Goal: Obtain resource: Download file/media

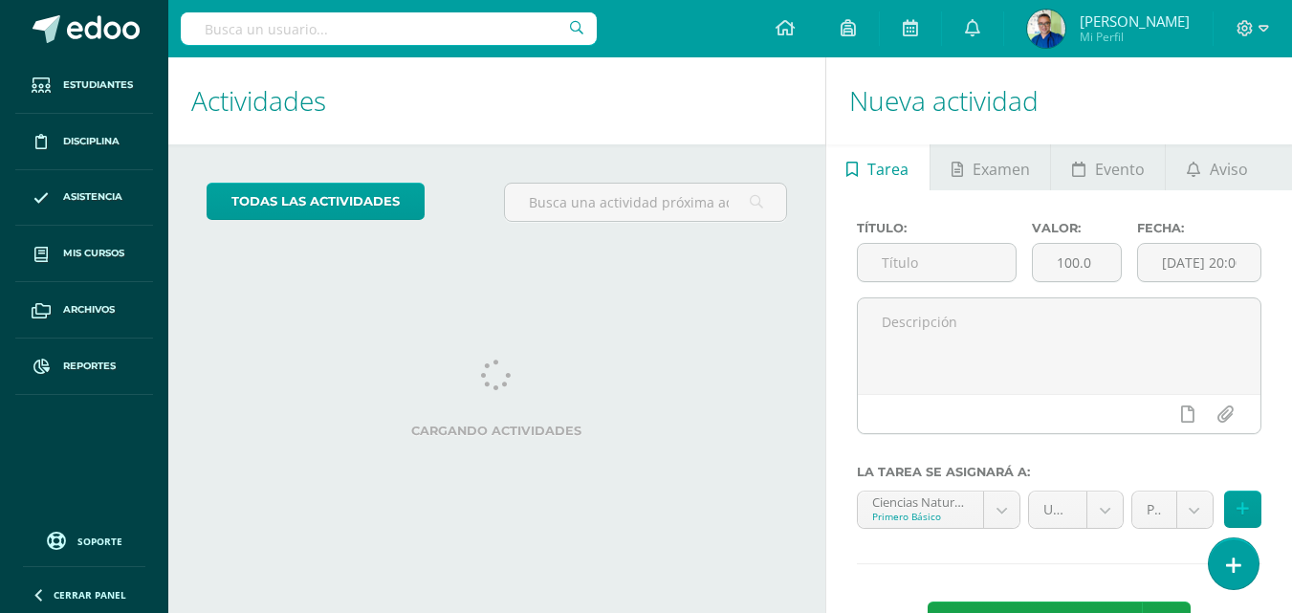
click at [289, 30] on input "text" at bounding box center [389, 28] width 416 height 33
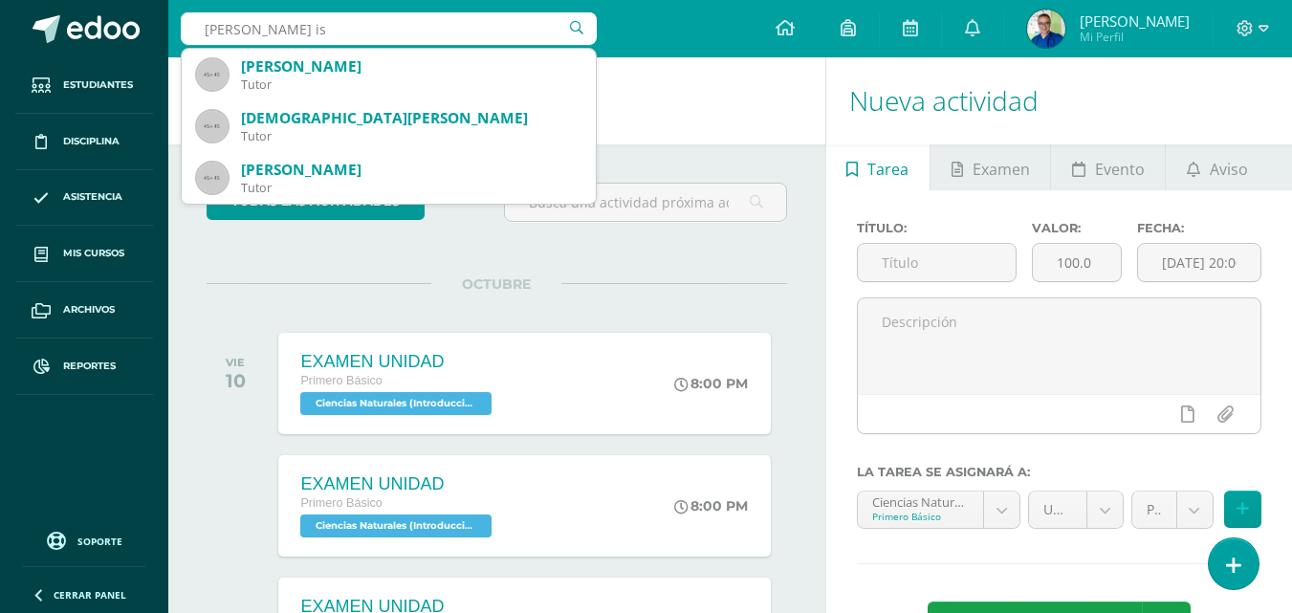
type input "ian ism"
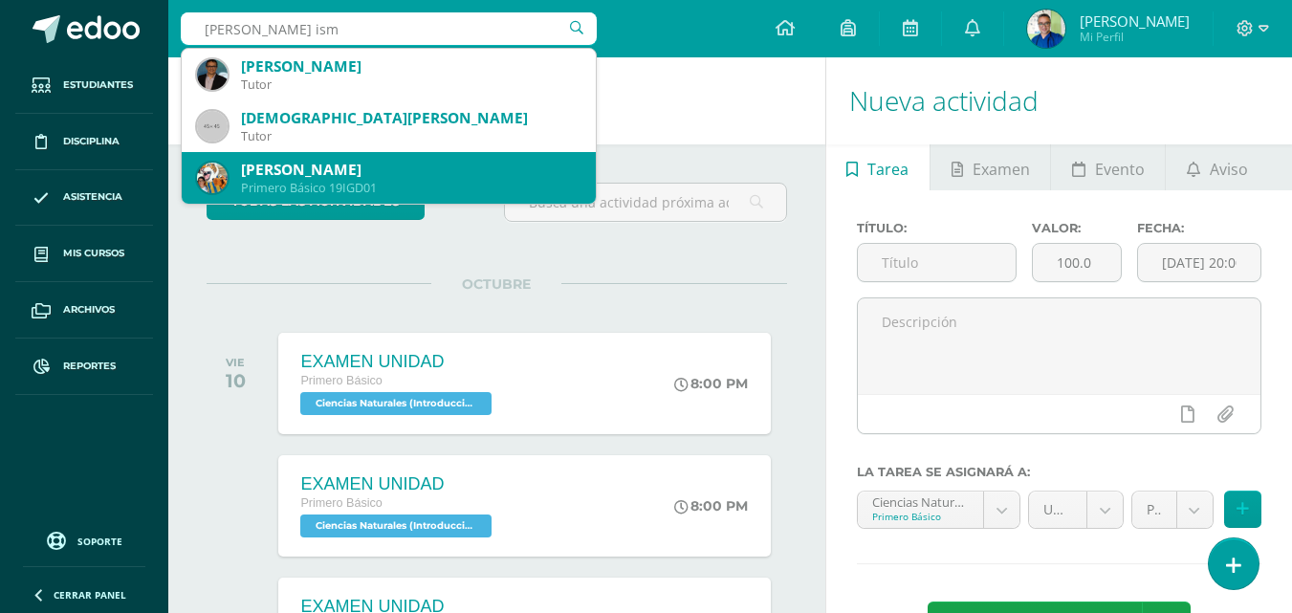
click at [305, 176] on div "[PERSON_NAME]" at bounding box center [410, 170] width 339 height 20
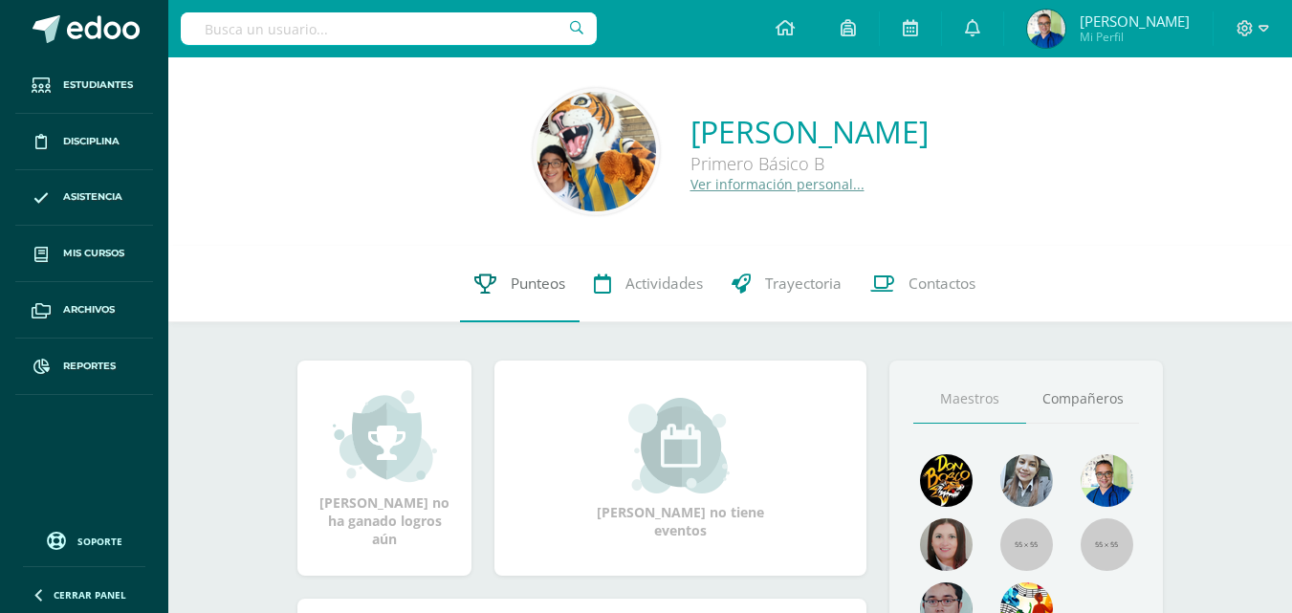
click at [534, 288] on span "Punteos" at bounding box center [538, 283] width 54 height 20
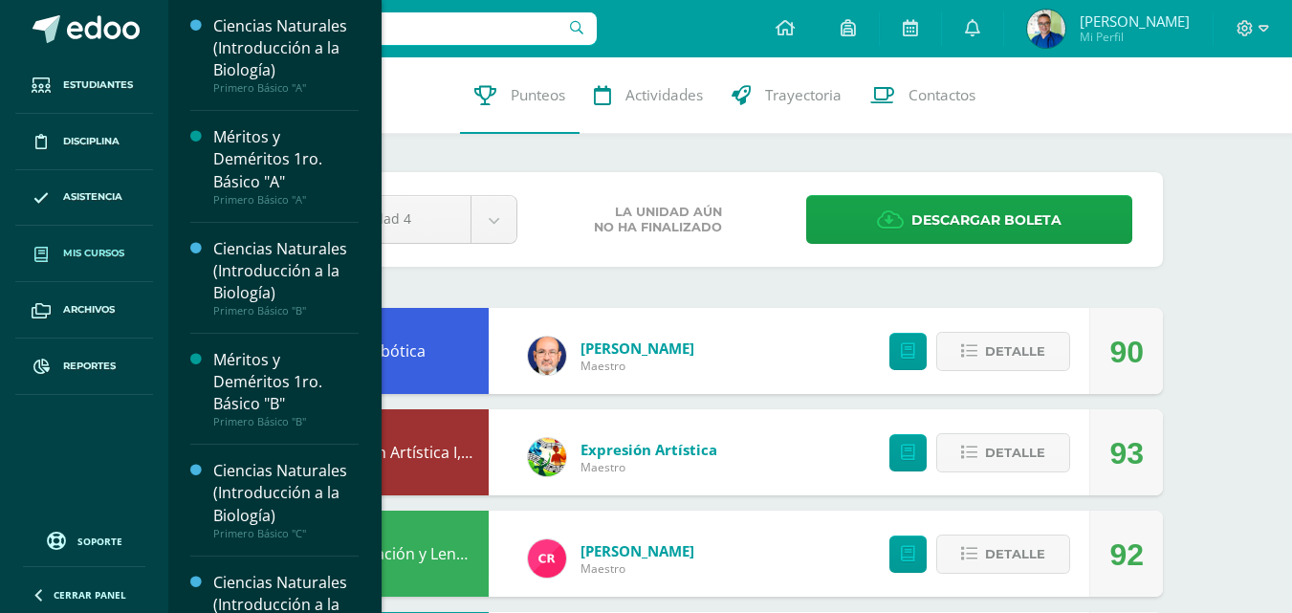
click at [110, 254] on span "Mis cursos" at bounding box center [93, 253] width 61 height 15
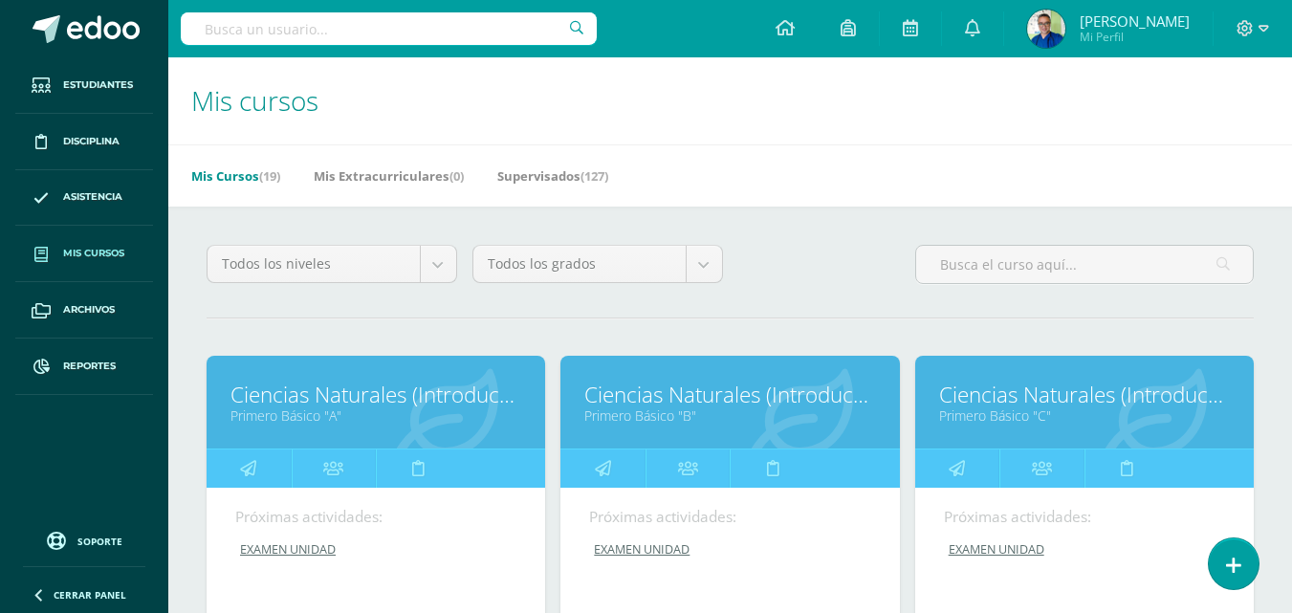
click at [333, 409] on link "Ciencias Naturales (Introducción a la Biología)" at bounding box center [375, 395] width 291 height 30
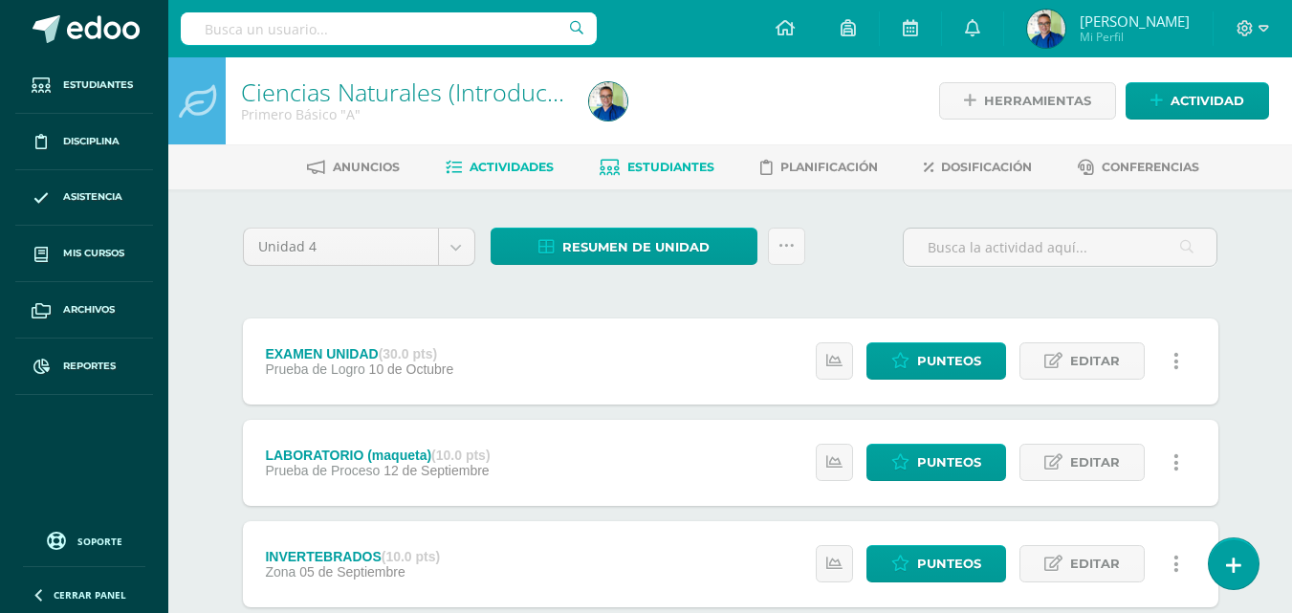
click at [670, 169] on span "Estudiantes" at bounding box center [670, 167] width 87 height 14
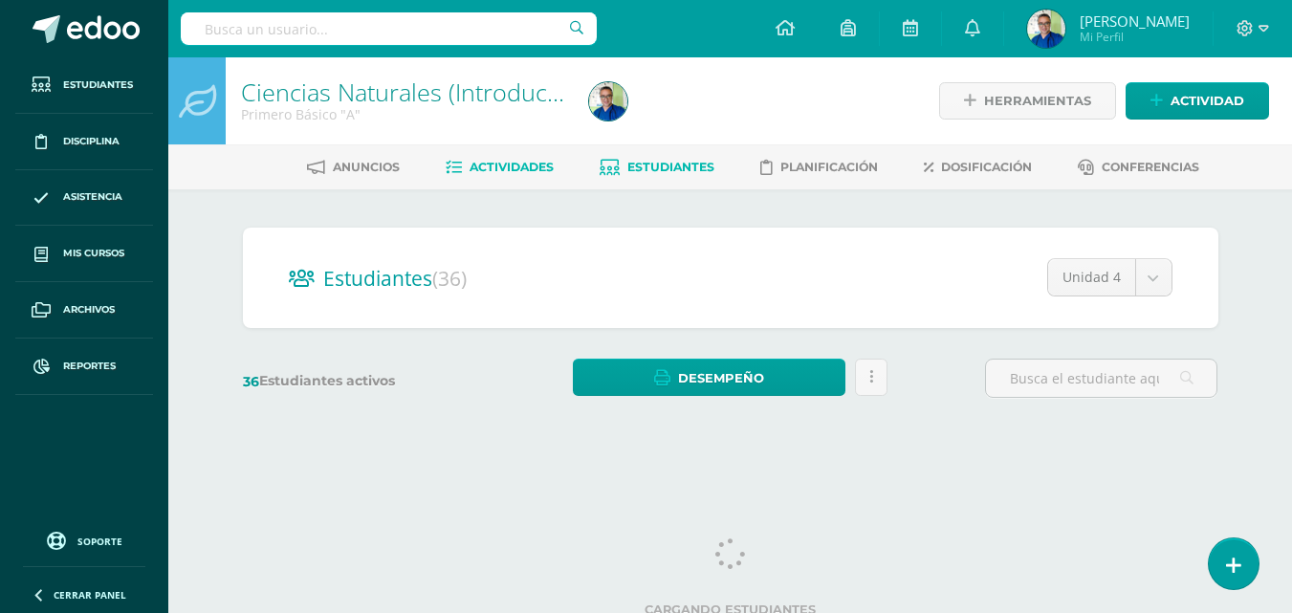
click at [512, 172] on span "Actividades" at bounding box center [511, 167] width 84 height 14
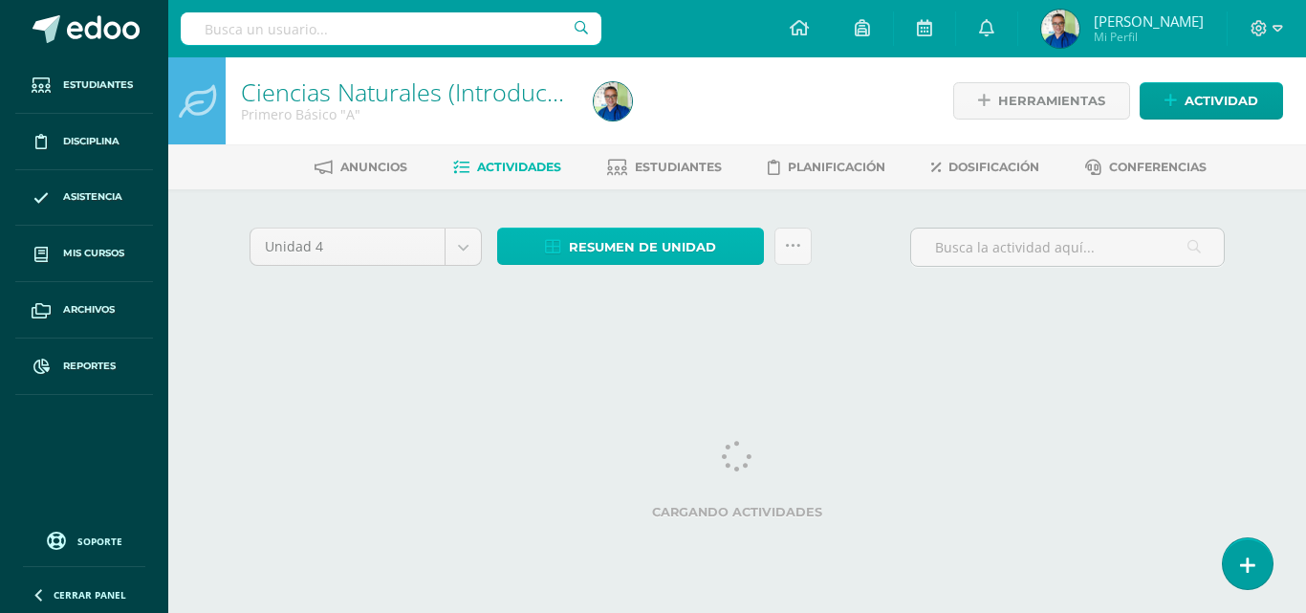
click at [603, 252] on span "Resumen de unidad" at bounding box center [642, 246] width 147 height 35
click at [632, 264] on span "Resumen de unidad" at bounding box center [642, 246] width 147 height 35
click at [632, 251] on span "Resumen de unidad" at bounding box center [642, 246] width 147 height 35
click at [640, 131] on div at bounding box center [613, 100] width 54 height 87
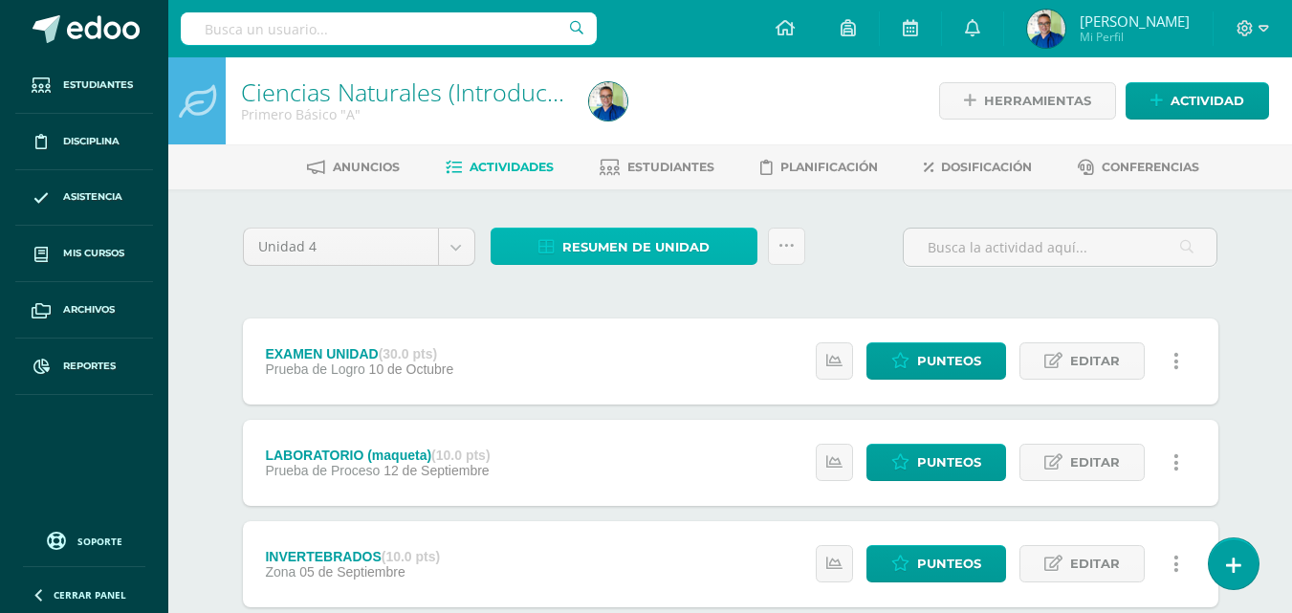
click at [652, 245] on span "Resumen de unidad" at bounding box center [635, 246] width 147 height 35
click at [669, 251] on span "Resumen de unidad" at bounding box center [635, 246] width 147 height 35
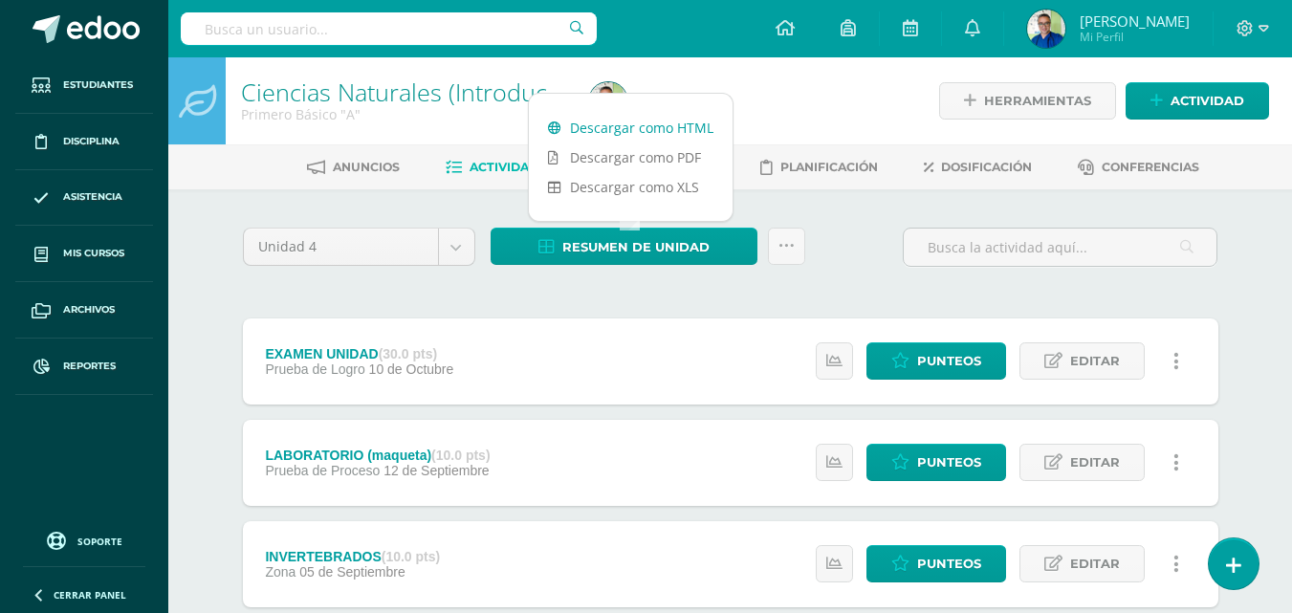
click at [666, 121] on link "Descargar como HTML" at bounding box center [631, 128] width 204 height 30
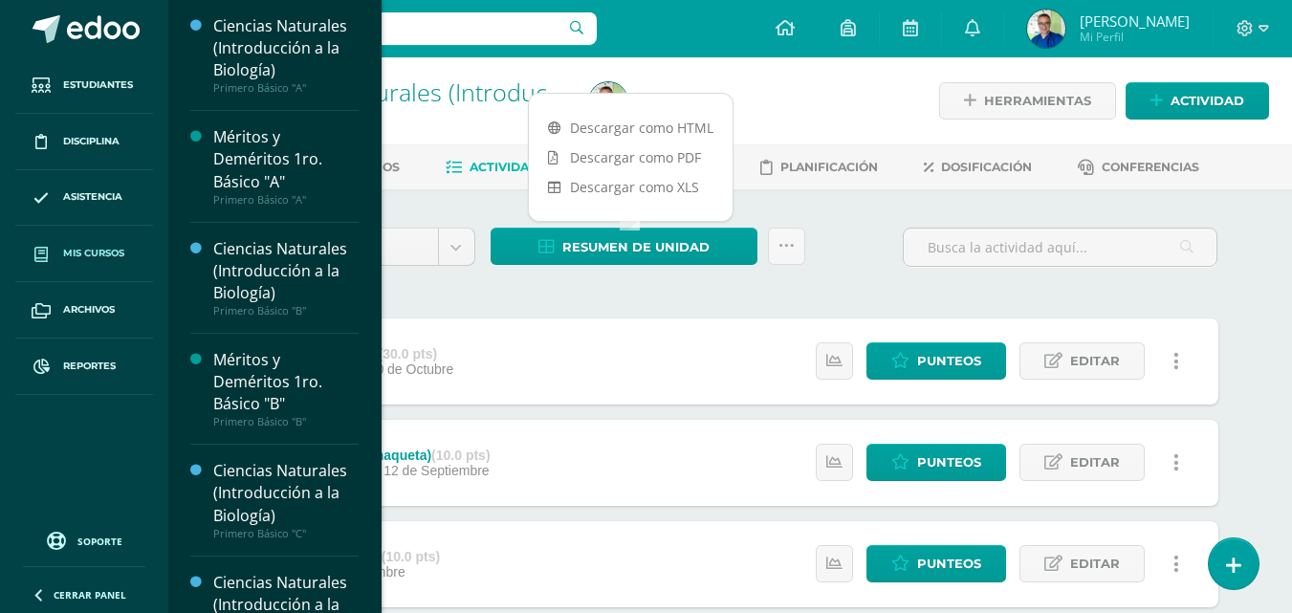
click at [93, 257] on span "Mis cursos" at bounding box center [93, 253] width 61 height 15
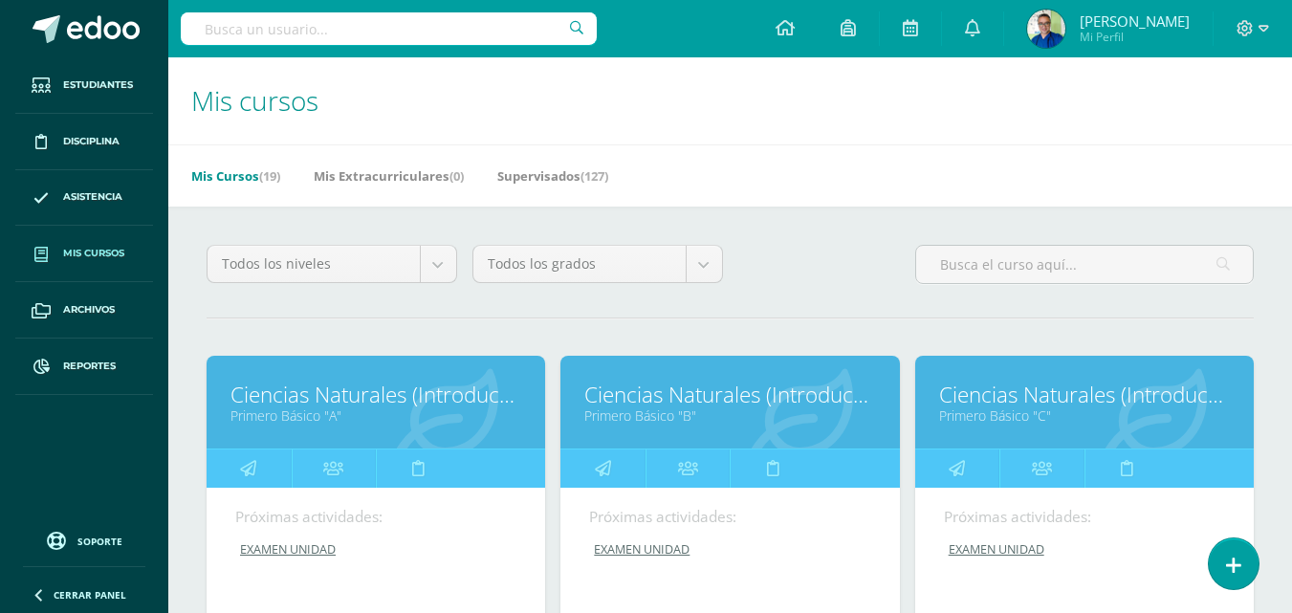
click at [685, 400] on link "Ciencias Naturales (Introducción a la Biología)" at bounding box center [729, 395] width 291 height 30
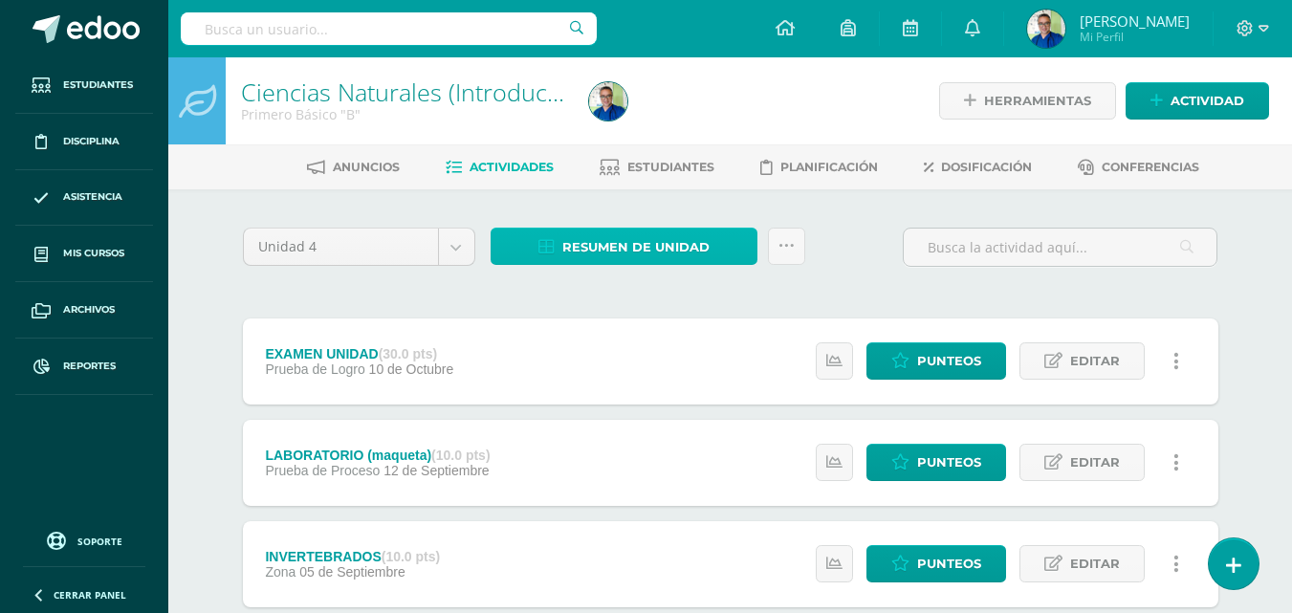
click at [636, 256] on span "Resumen de unidad" at bounding box center [635, 246] width 147 height 35
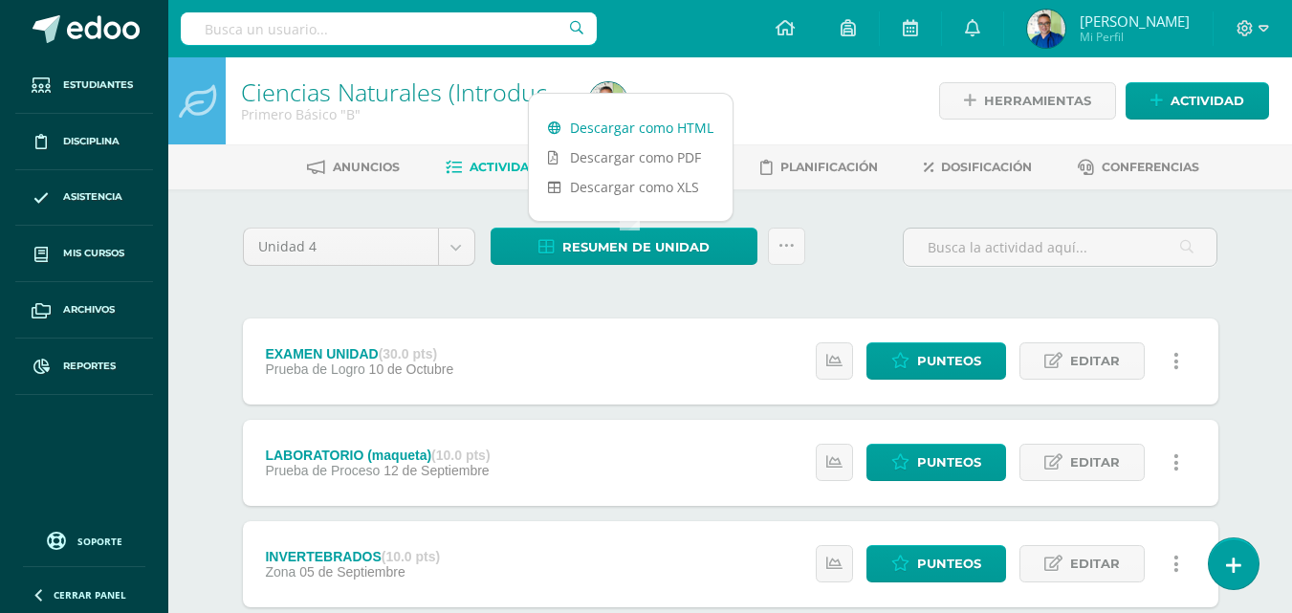
click at [672, 129] on link "Descargar como HTML" at bounding box center [631, 128] width 204 height 30
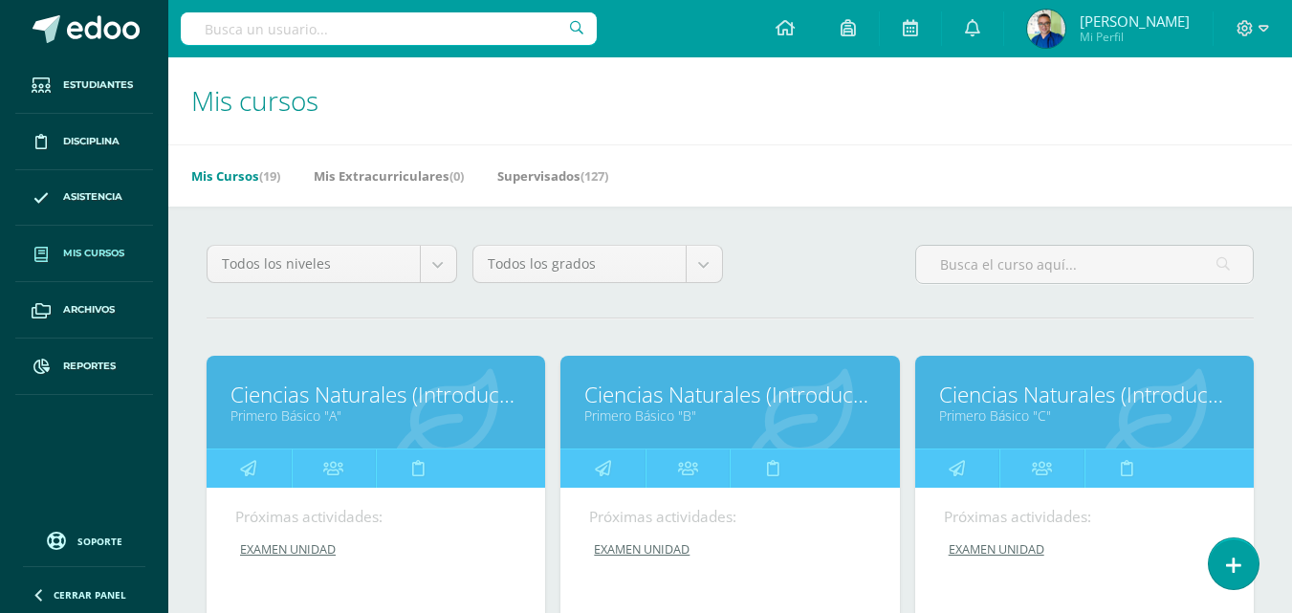
click at [998, 422] on link "Primero Básico "C"" at bounding box center [1084, 415] width 291 height 18
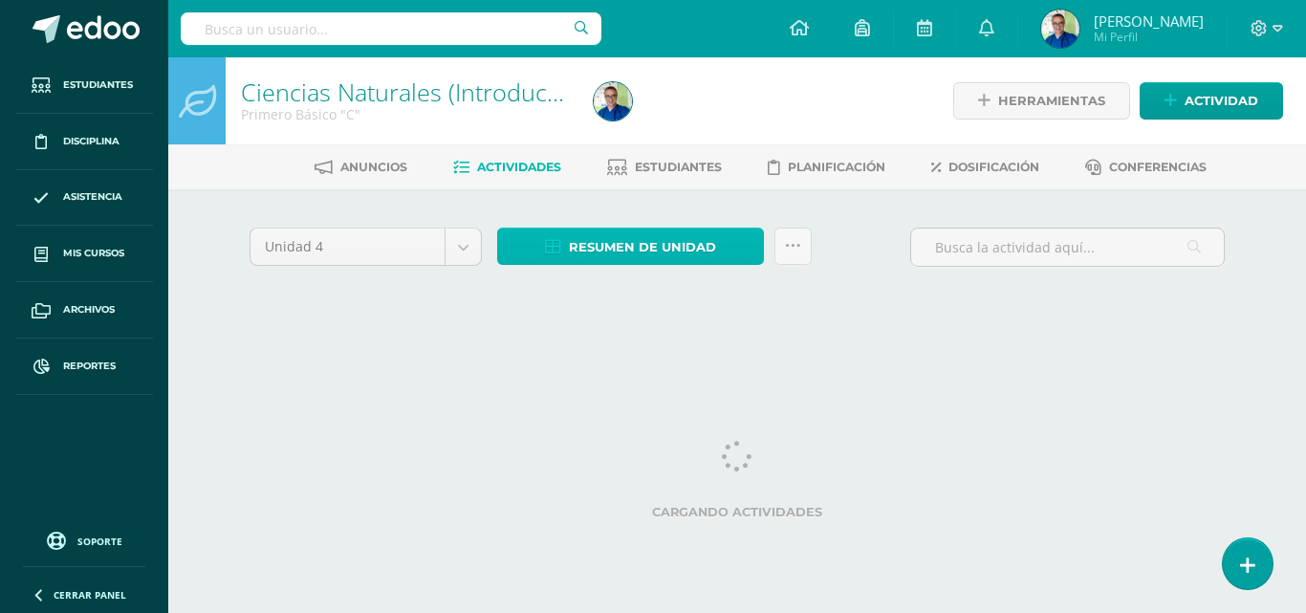
click at [633, 256] on span "Resumen de unidad" at bounding box center [642, 246] width 147 height 35
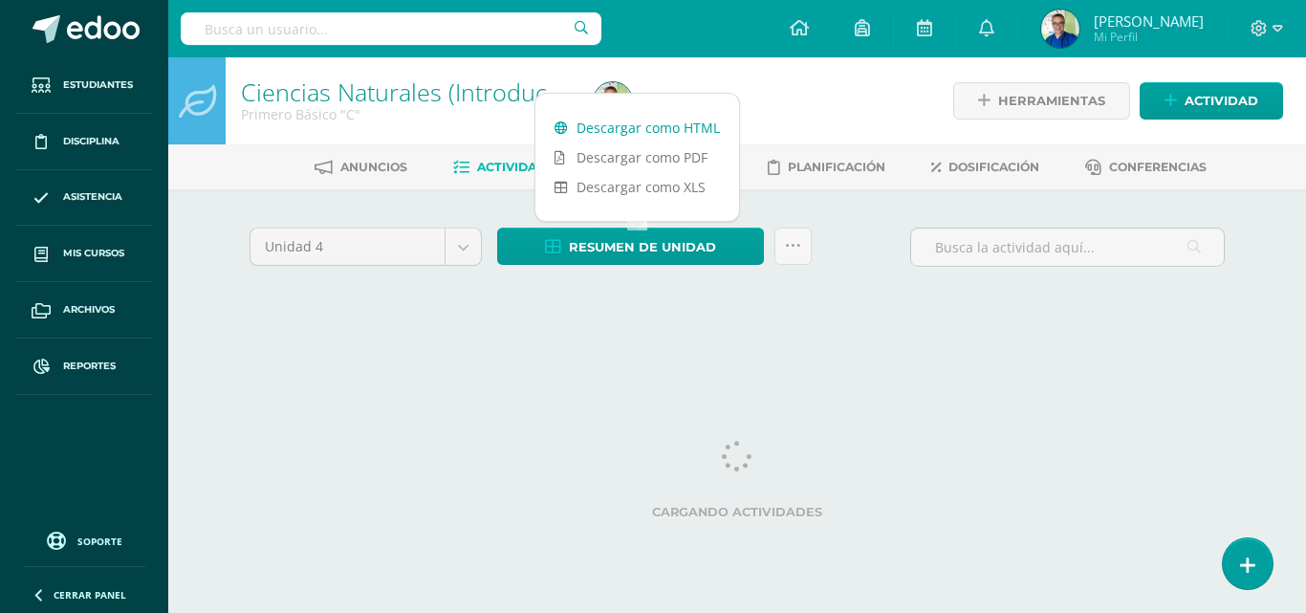
click at [666, 124] on link "Descargar como HTML" at bounding box center [637, 128] width 204 height 30
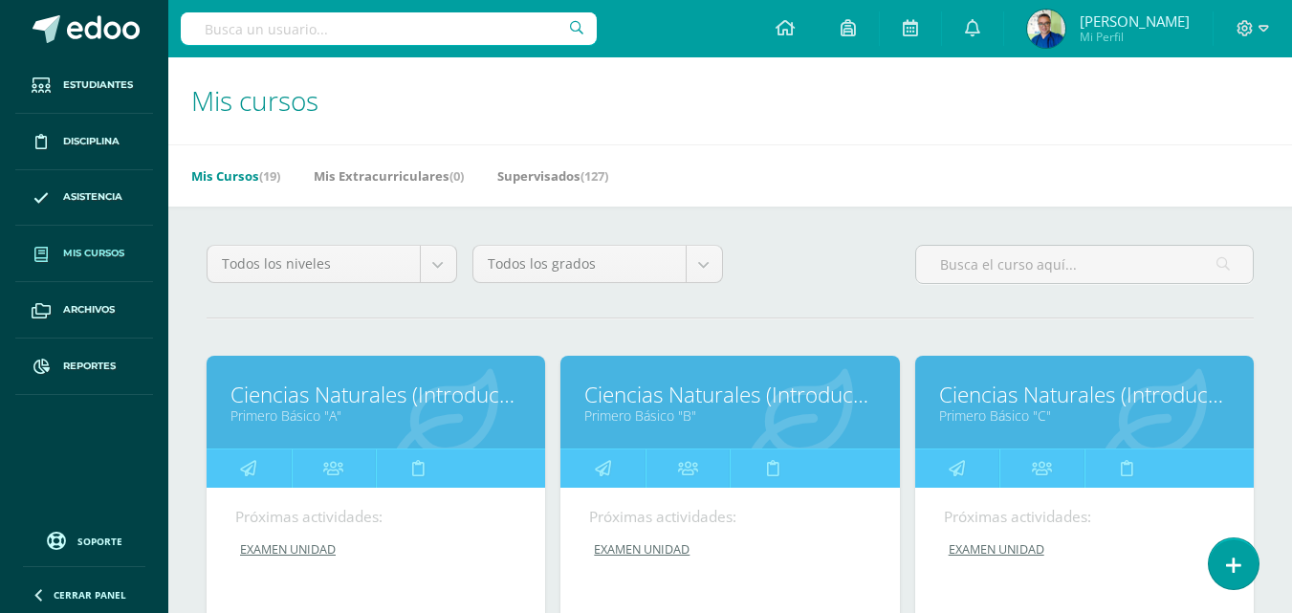
scroll to position [382, 0]
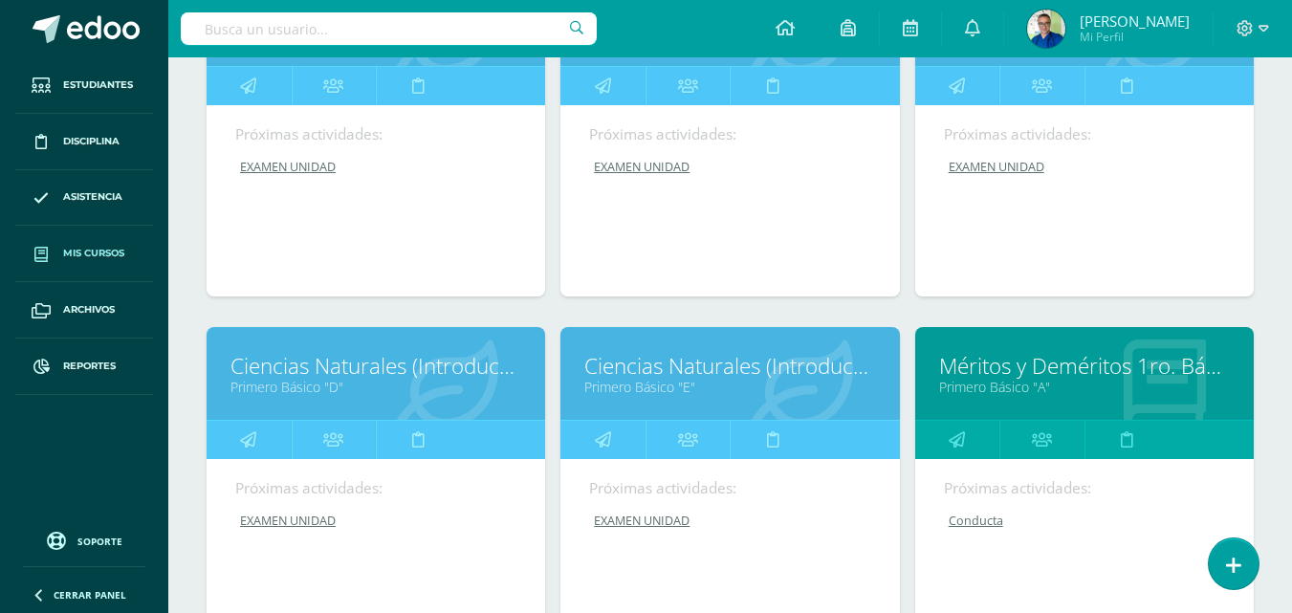
click at [362, 381] on link "Ciencias Naturales (Introducción a la Biología)" at bounding box center [375, 366] width 291 height 30
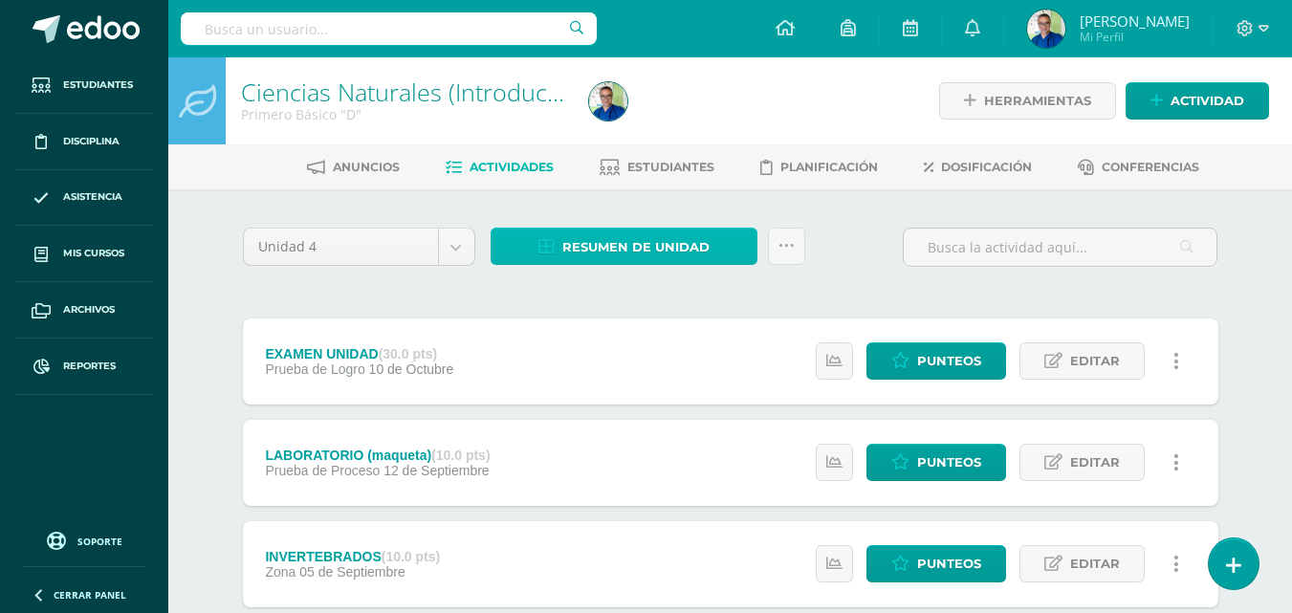
click at [643, 233] on link "Resumen de unidad" at bounding box center [623, 246] width 267 height 37
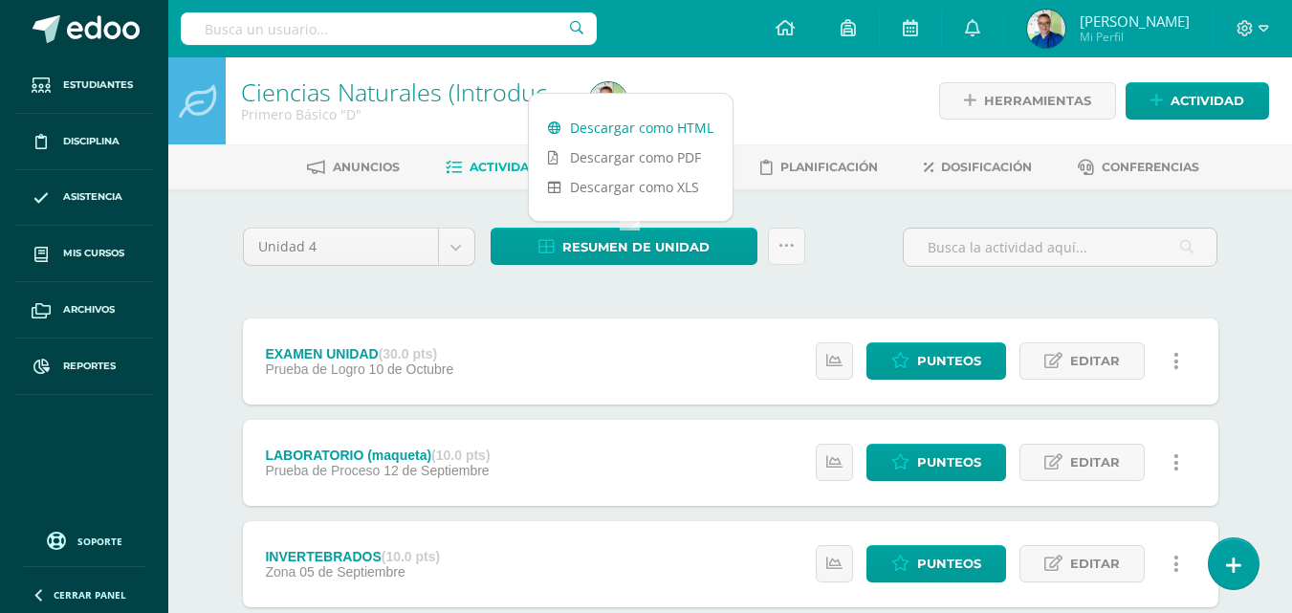
click at [653, 123] on link "Descargar como HTML" at bounding box center [631, 128] width 204 height 30
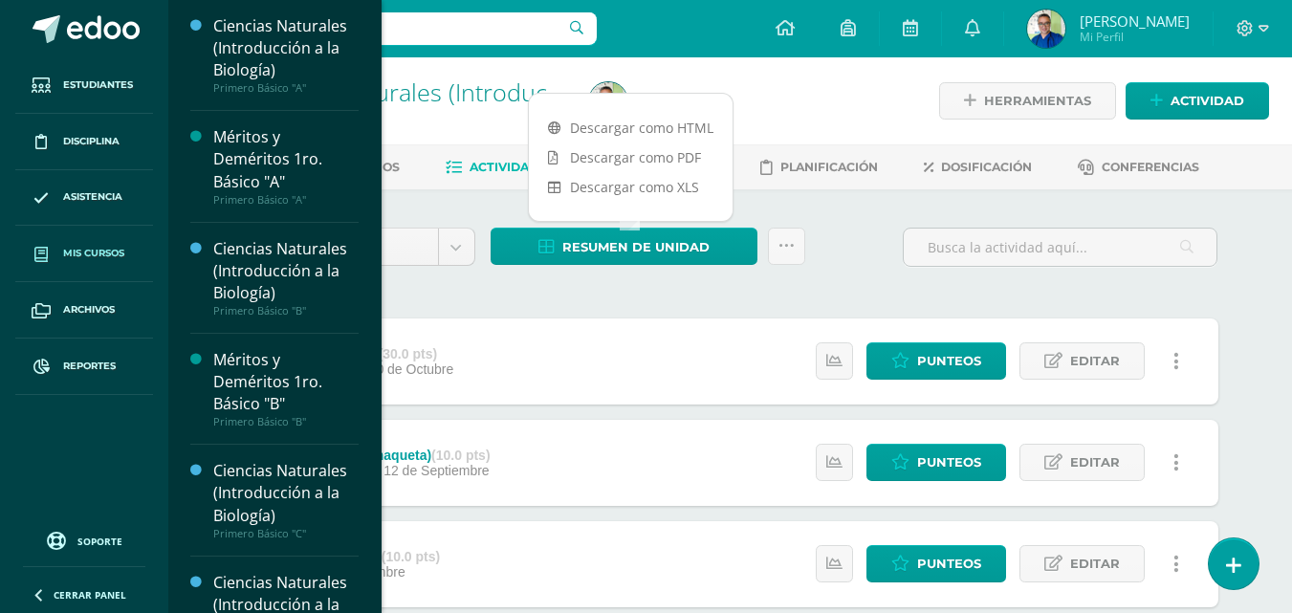
click at [103, 250] on span "Mis cursos" at bounding box center [93, 253] width 61 height 15
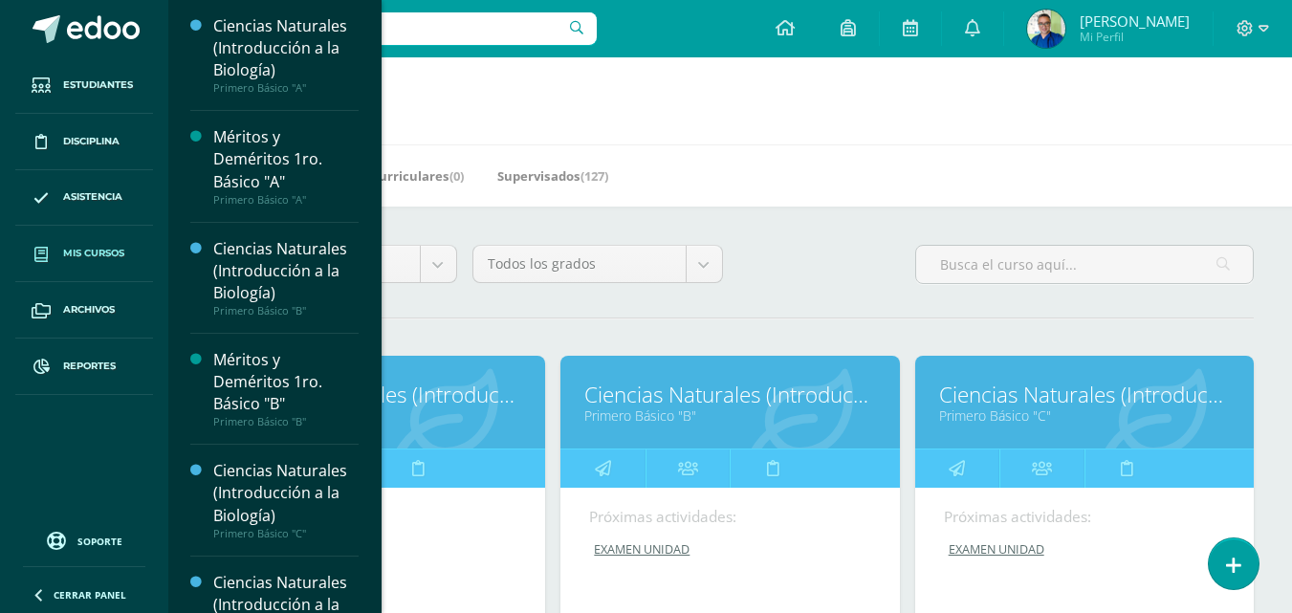
scroll to position [287, 0]
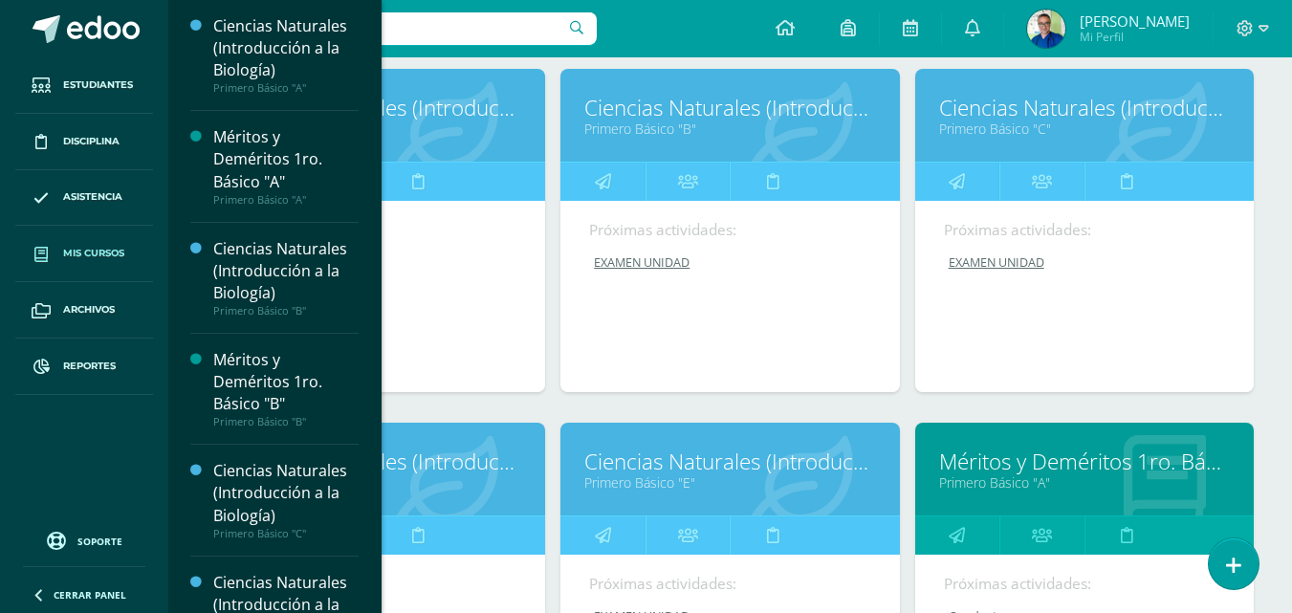
click at [641, 476] on link "Ciencias Naturales (Introducción a la Biología)" at bounding box center [729, 462] width 291 height 30
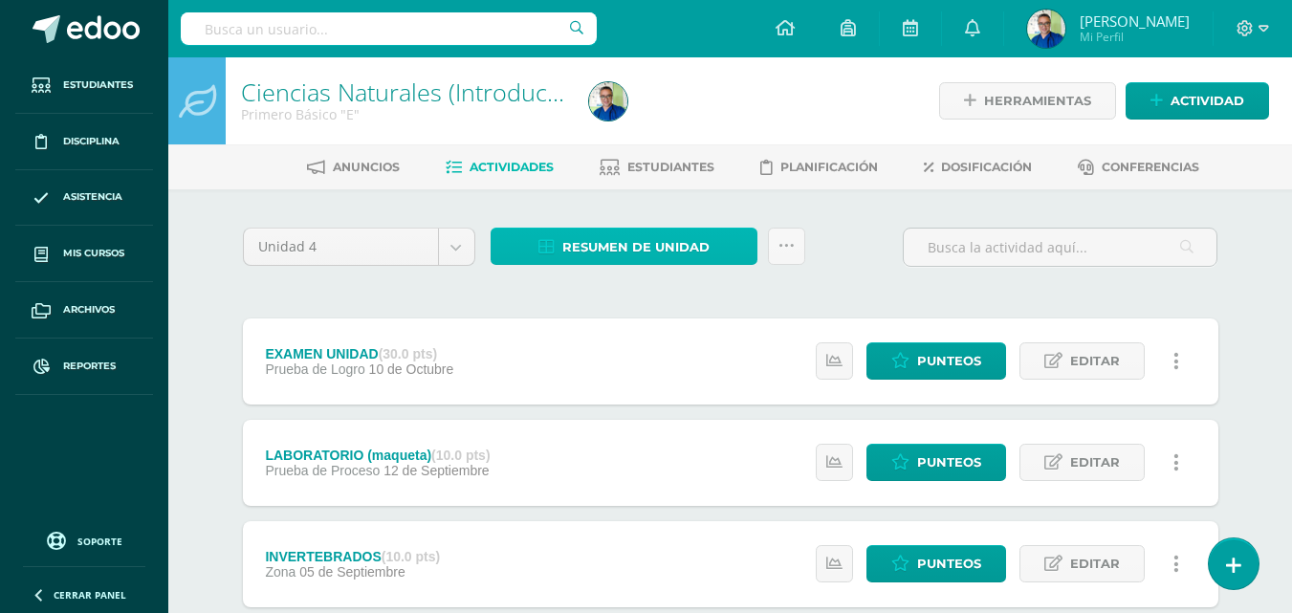
click at [637, 247] on span "Resumen de unidad" at bounding box center [635, 246] width 147 height 35
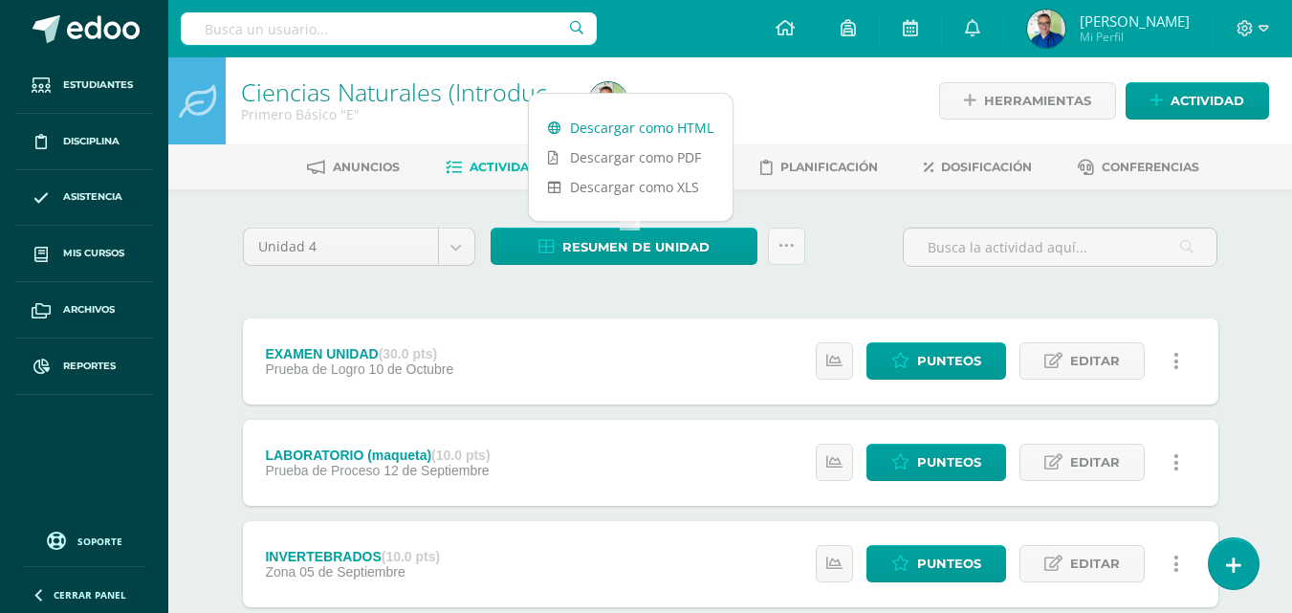
click at [634, 128] on link "Descargar como HTML" at bounding box center [631, 128] width 204 height 30
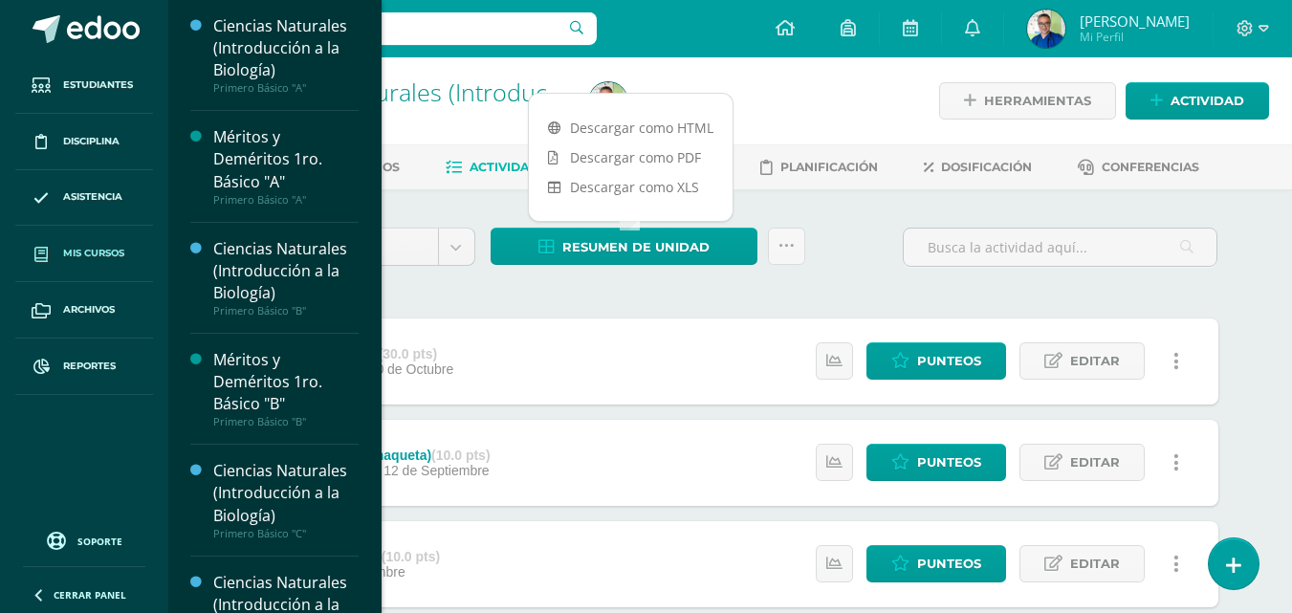
click at [90, 252] on span "Mis cursos" at bounding box center [93, 253] width 61 height 15
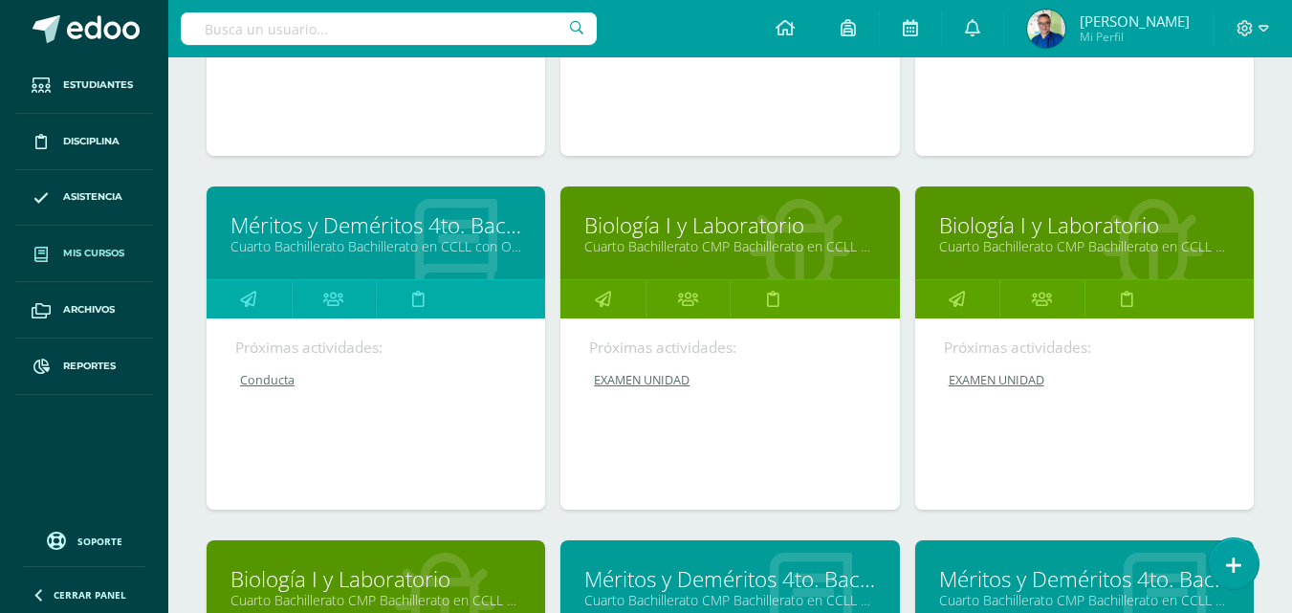
scroll to position [1326, 0]
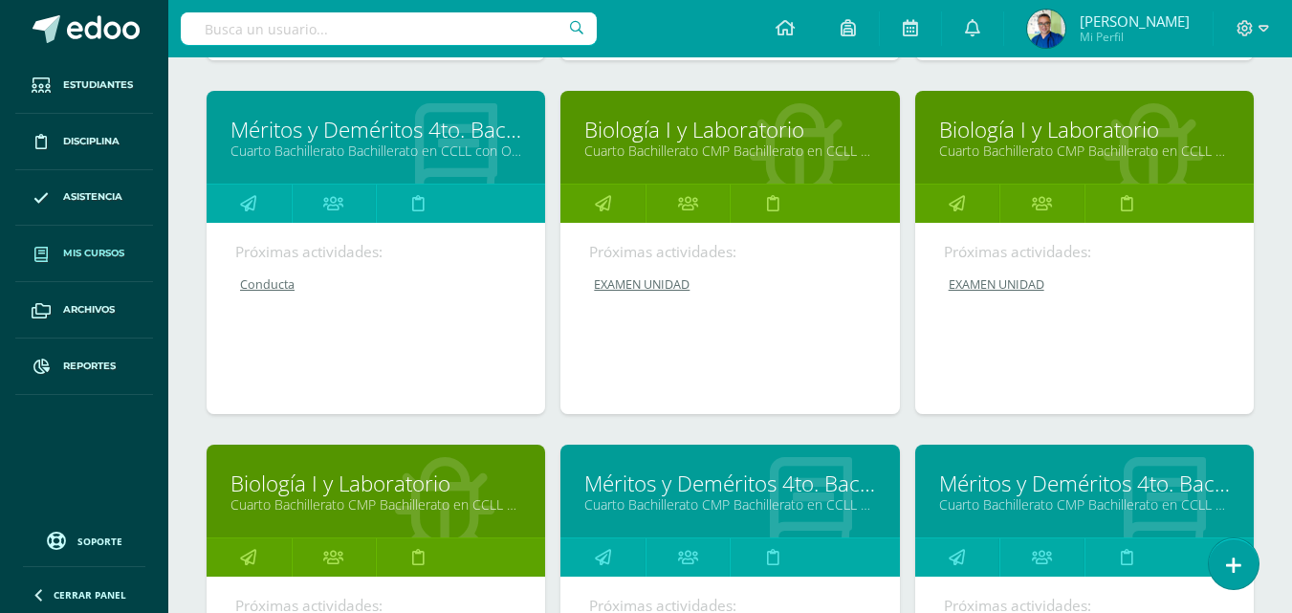
click at [662, 144] on link "Biología I y Laboratorio" at bounding box center [729, 130] width 291 height 30
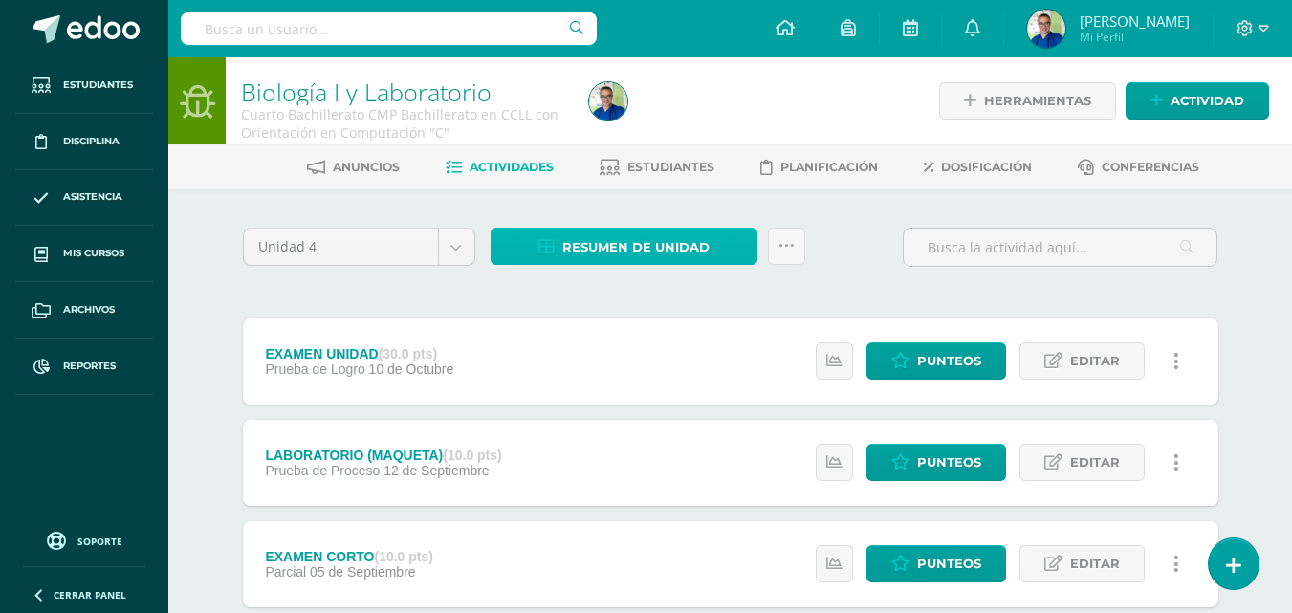
click at [651, 251] on span "Resumen de unidad" at bounding box center [635, 246] width 147 height 35
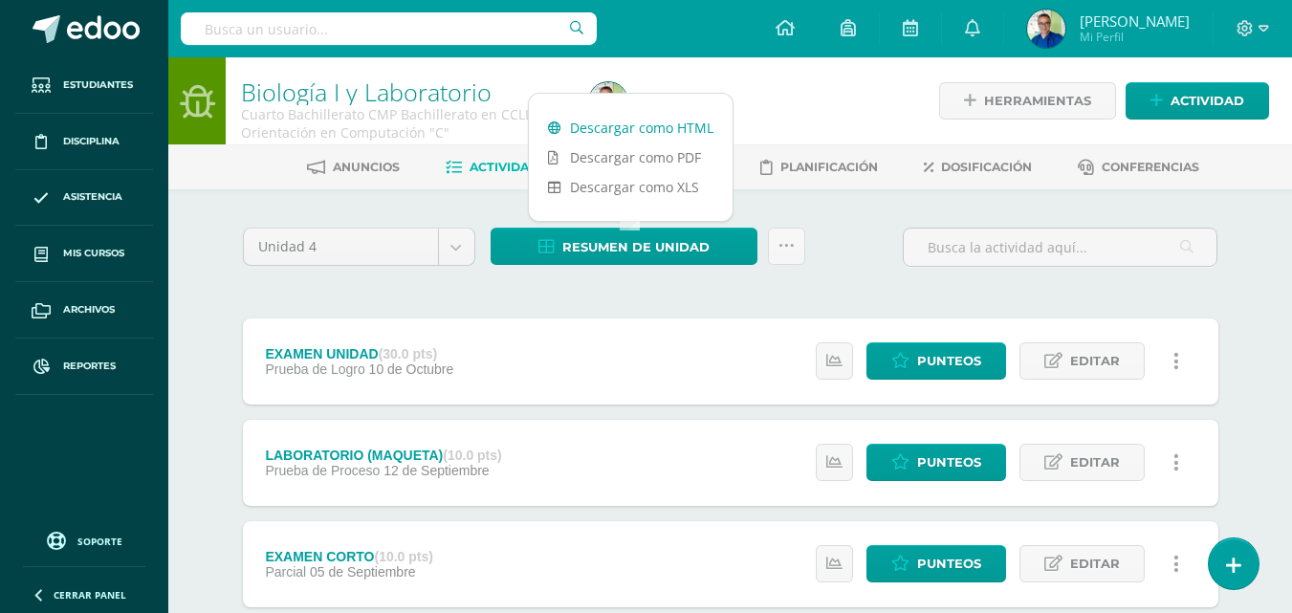
click at [652, 129] on link "Descargar como HTML" at bounding box center [631, 128] width 204 height 30
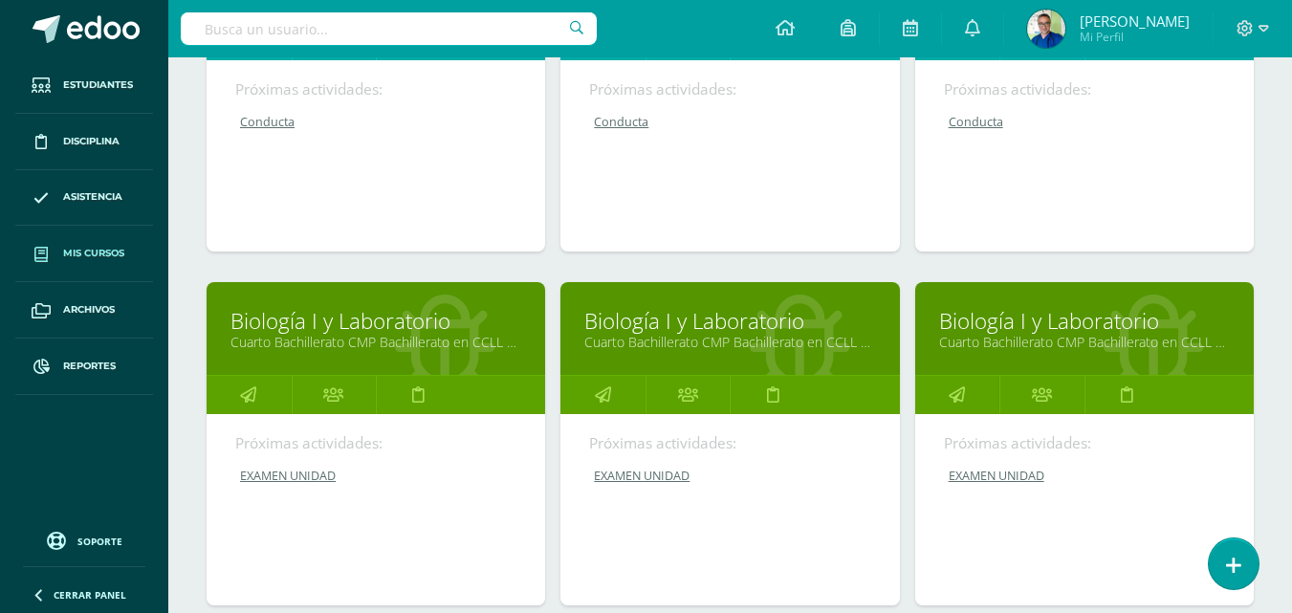
scroll to position [1039, 0]
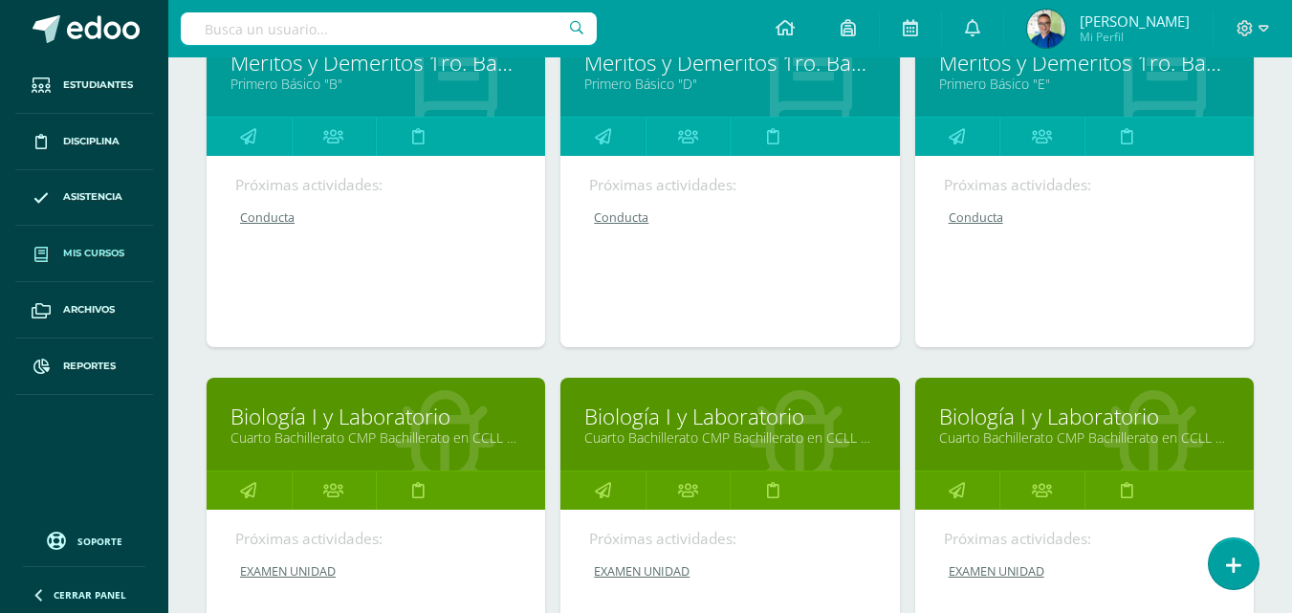
click at [711, 431] on link "Biología I y Laboratorio" at bounding box center [729, 417] width 291 height 30
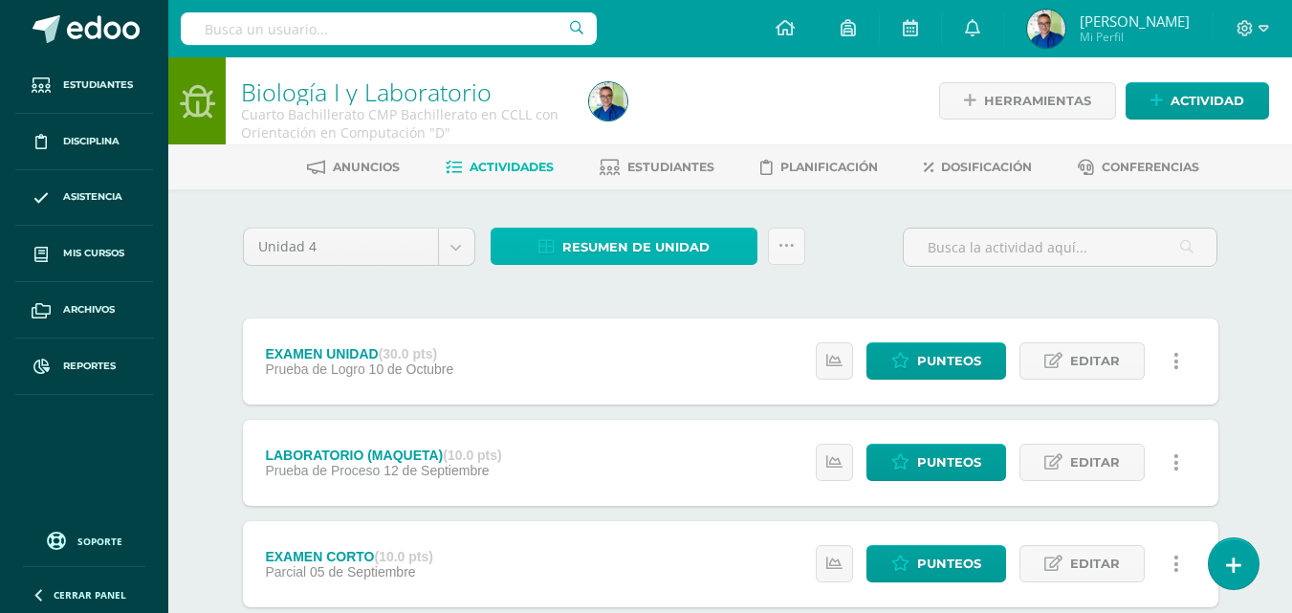
click at [642, 256] on span "Resumen de unidad" at bounding box center [635, 246] width 147 height 35
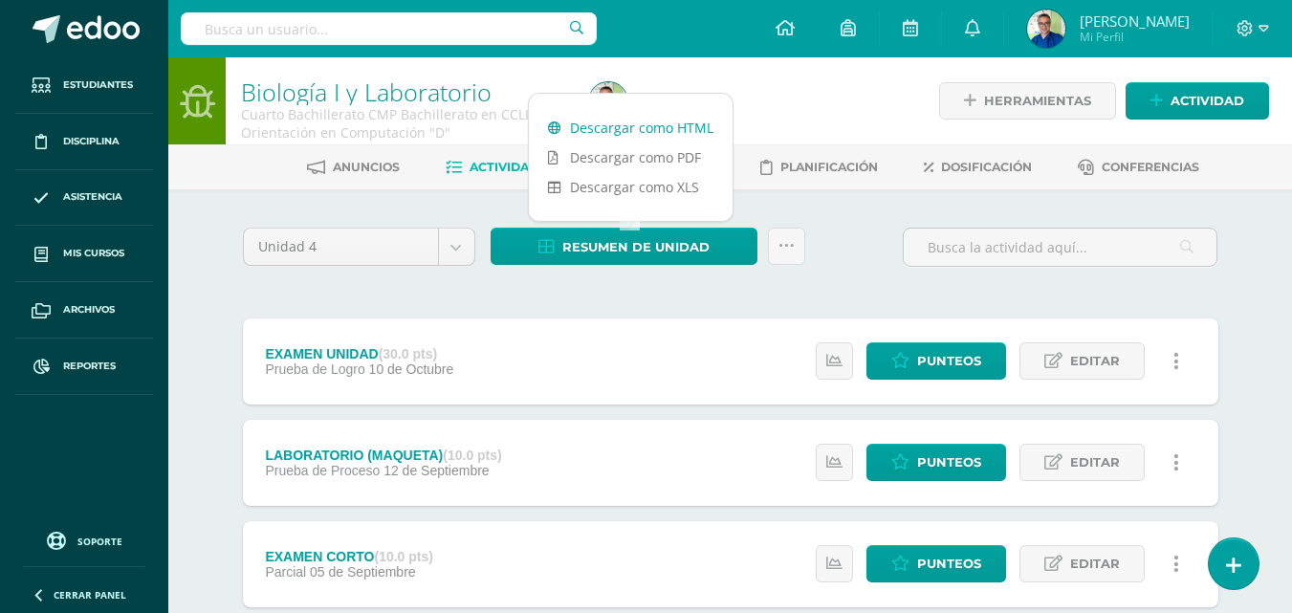
click at [665, 123] on link "Descargar como HTML" at bounding box center [631, 128] width 204 height 30
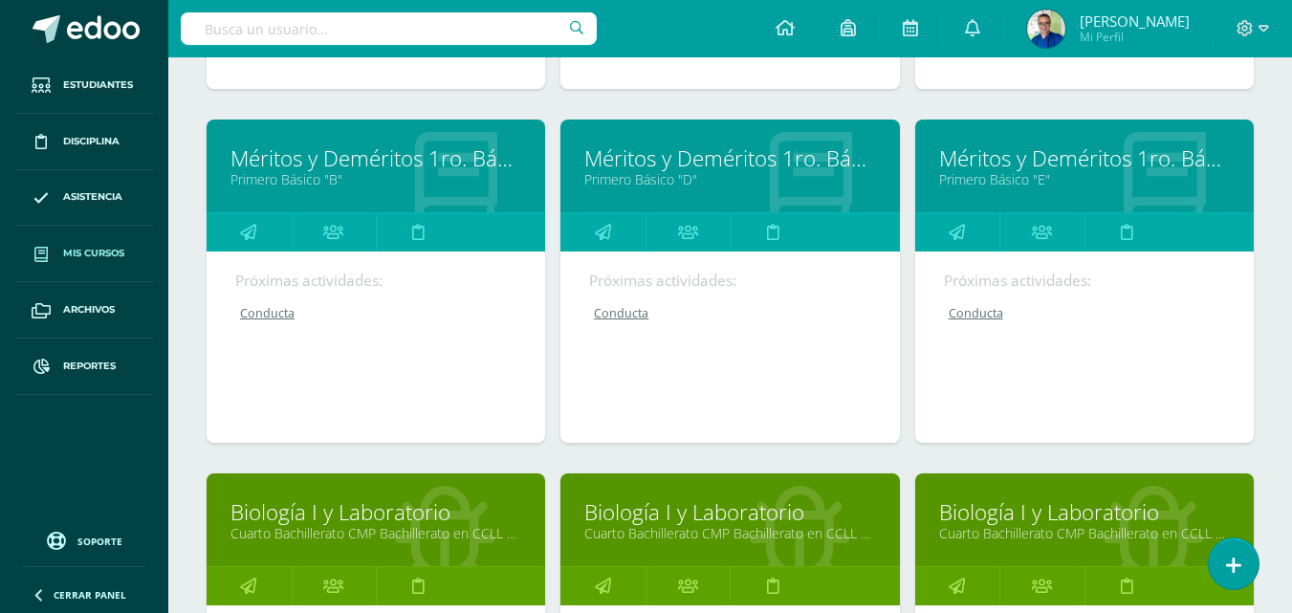
scroll to position [1326, 0]
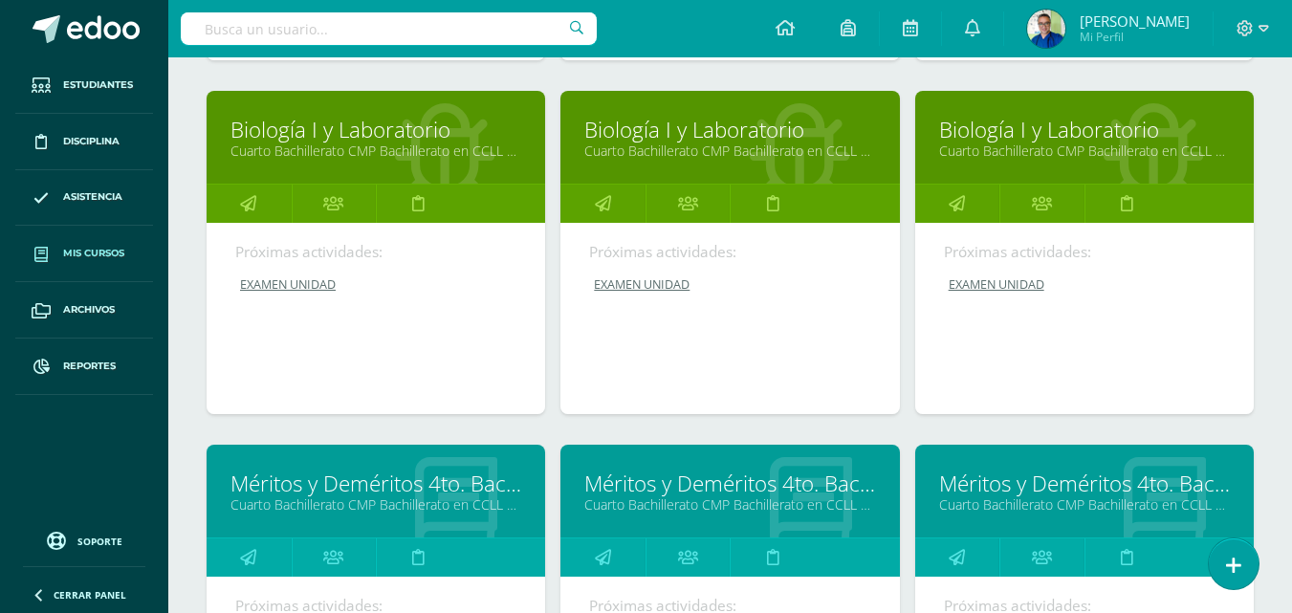
click at [1008, 144] on link "Biología I y Laboratorio" at bounding box center [1084, 130] width 291 height 30
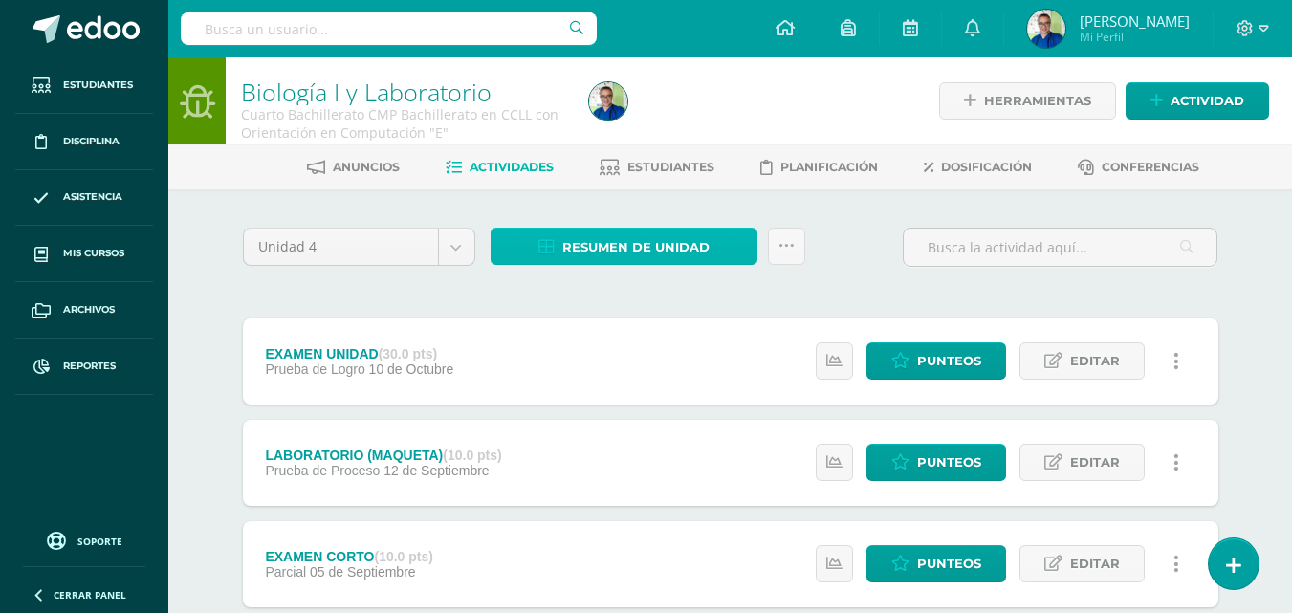
click at [695, 251] on span "Resumen de unidad" at bounding box center [635, 246] width 147 height 35
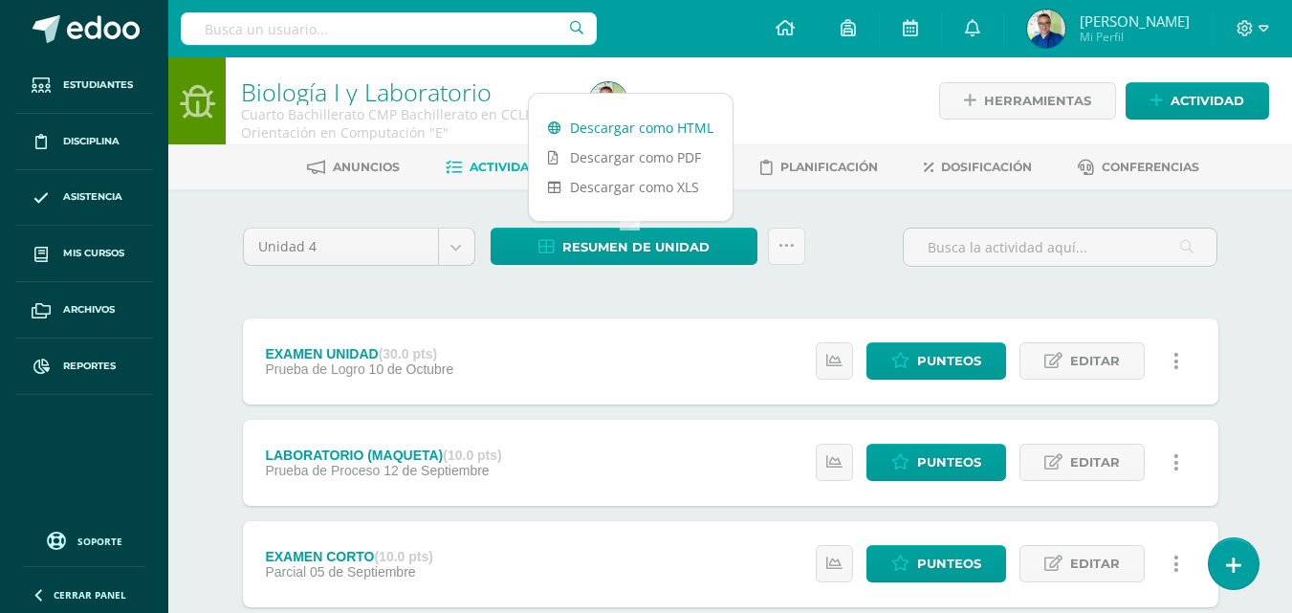
click at [692, 131] on link "Descargar como HTML" at bounding box center [631, 128] width 204 height 30
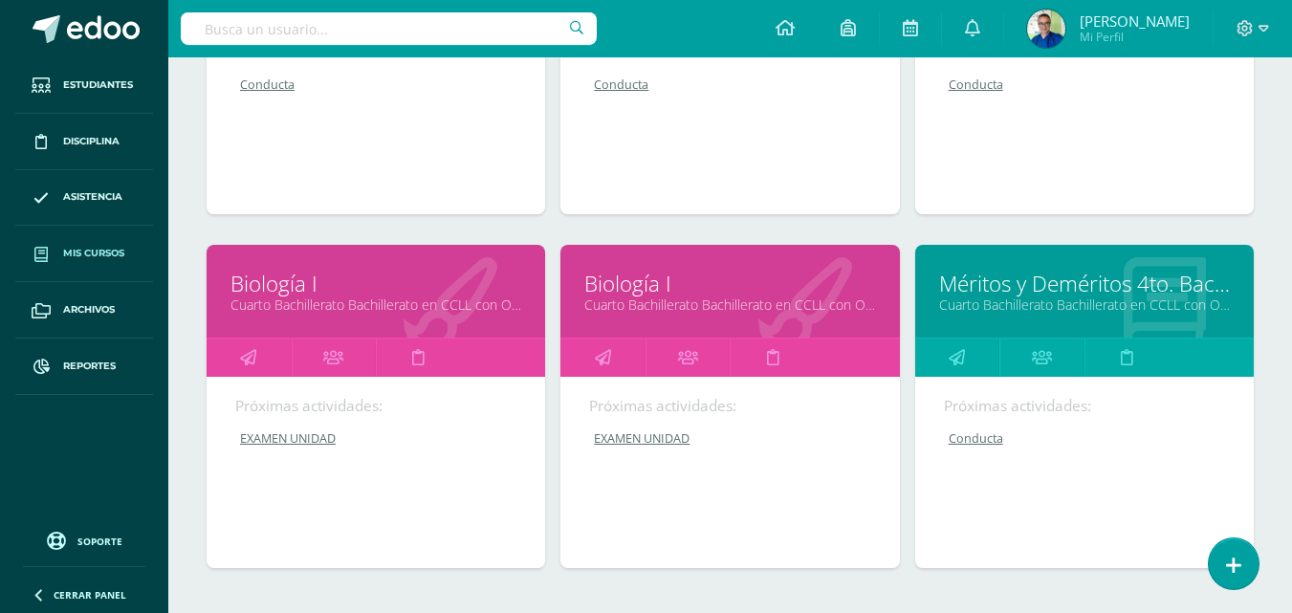
scroll to position [2011, 0]
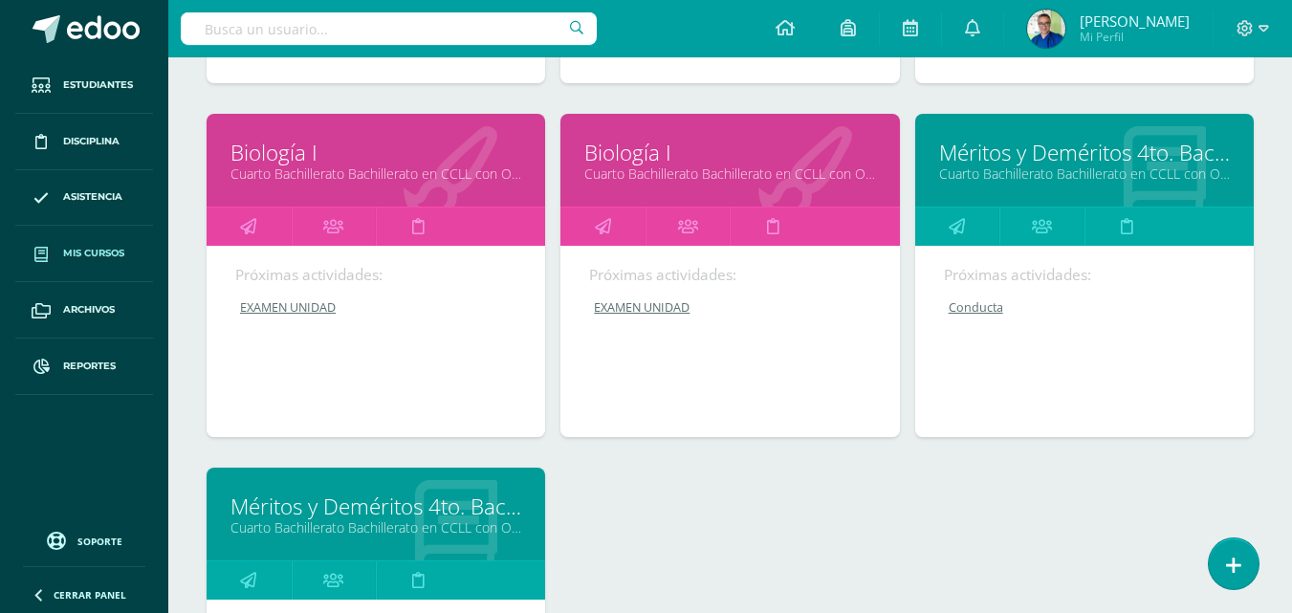
click at [338, 167] on link "Biología I" at bounding box center [375, 153] width 291 height 30
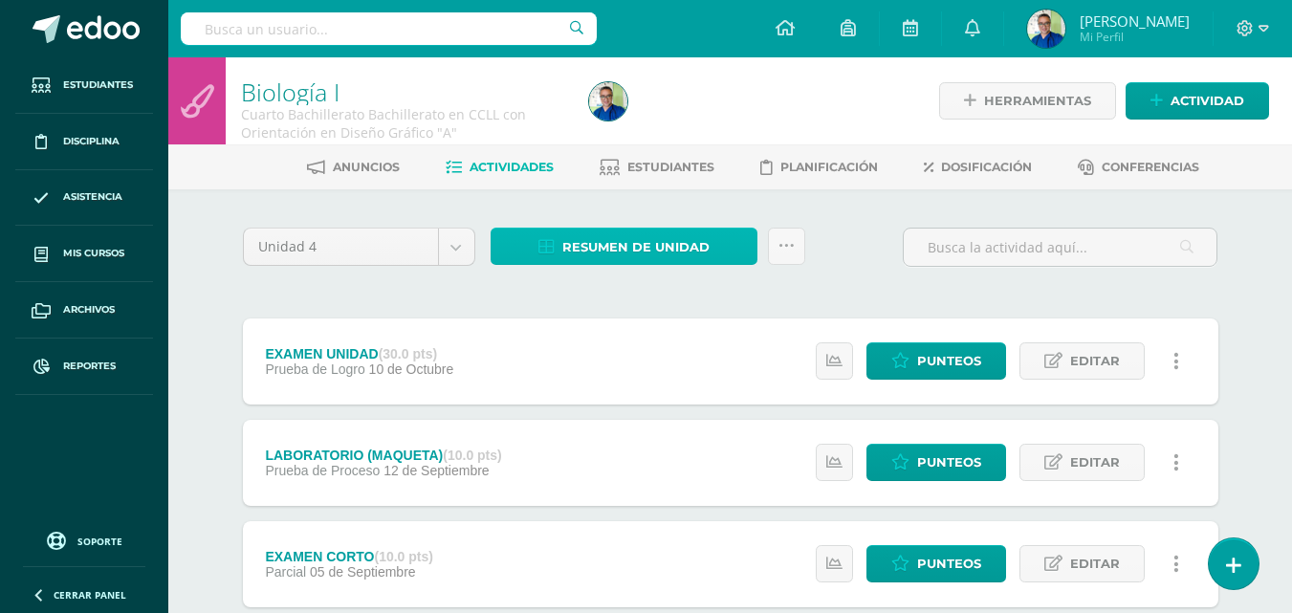
click at [644, 252] on span "Resumen de unidad" at bounding box center [635, 246] width 147 height 35
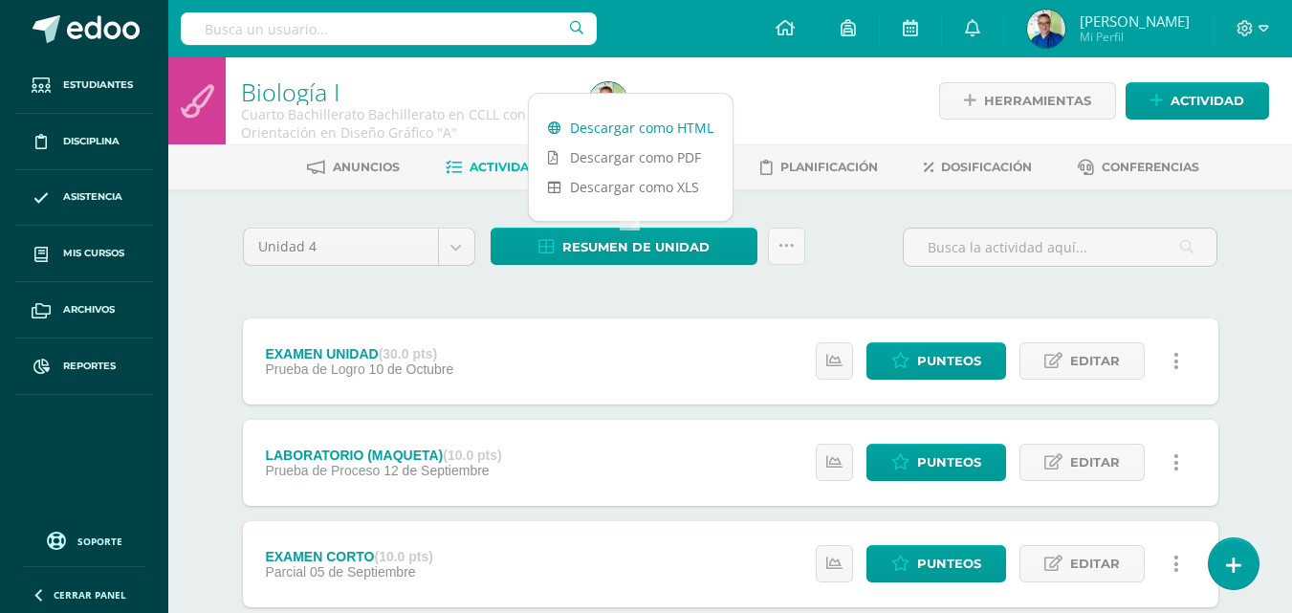
click at [651, 124] on link "Descargar como HTML" at bounding box center [631, 128] width 204 height 30
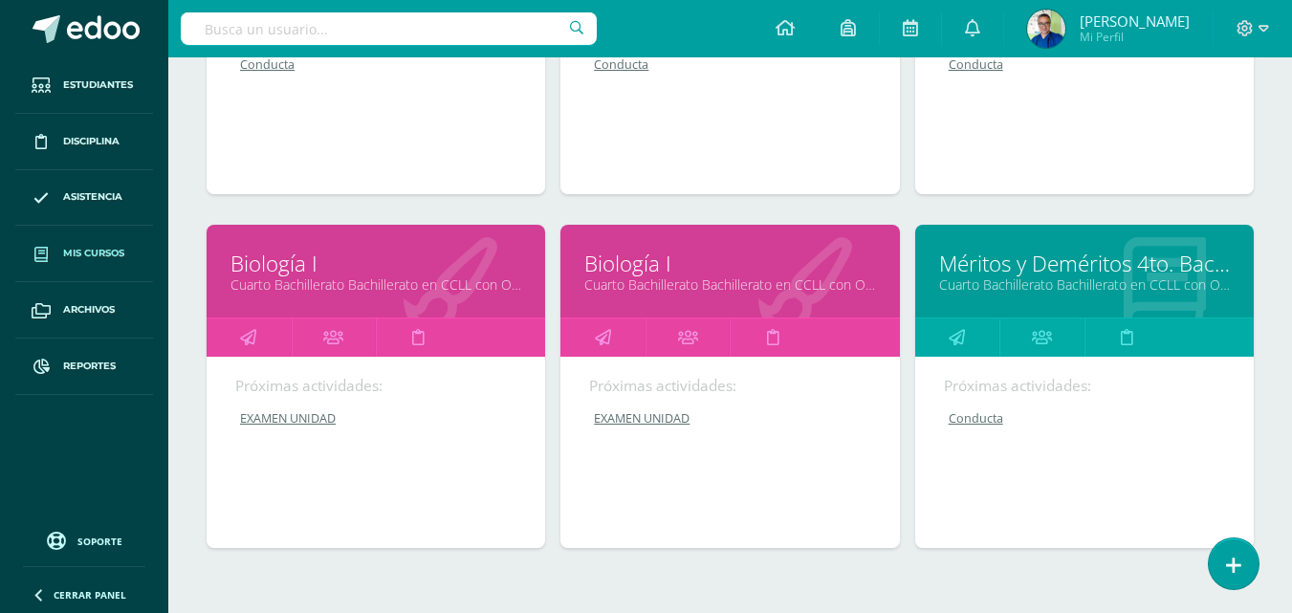
scroll to position [1995, 0]
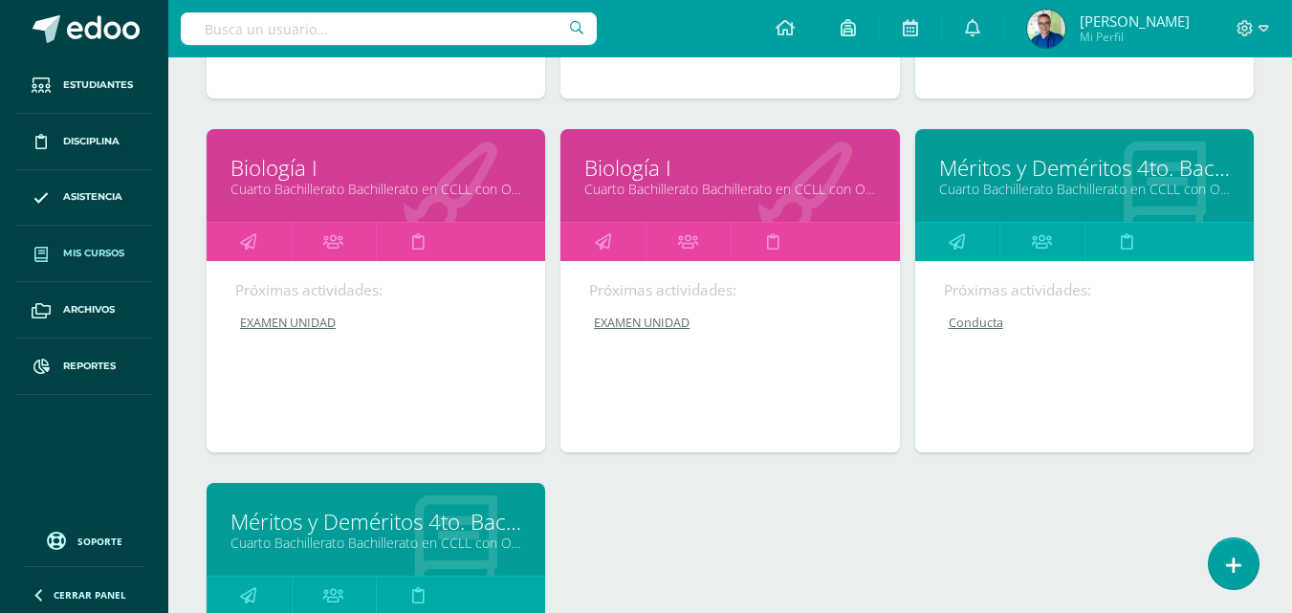
click at [632, 198] on link "Cuarto Bachillerato Bachillerato en CCLL con Orientación en Diseño Gráfico "B"" at bounding box center [729, 189] width 291 height 18
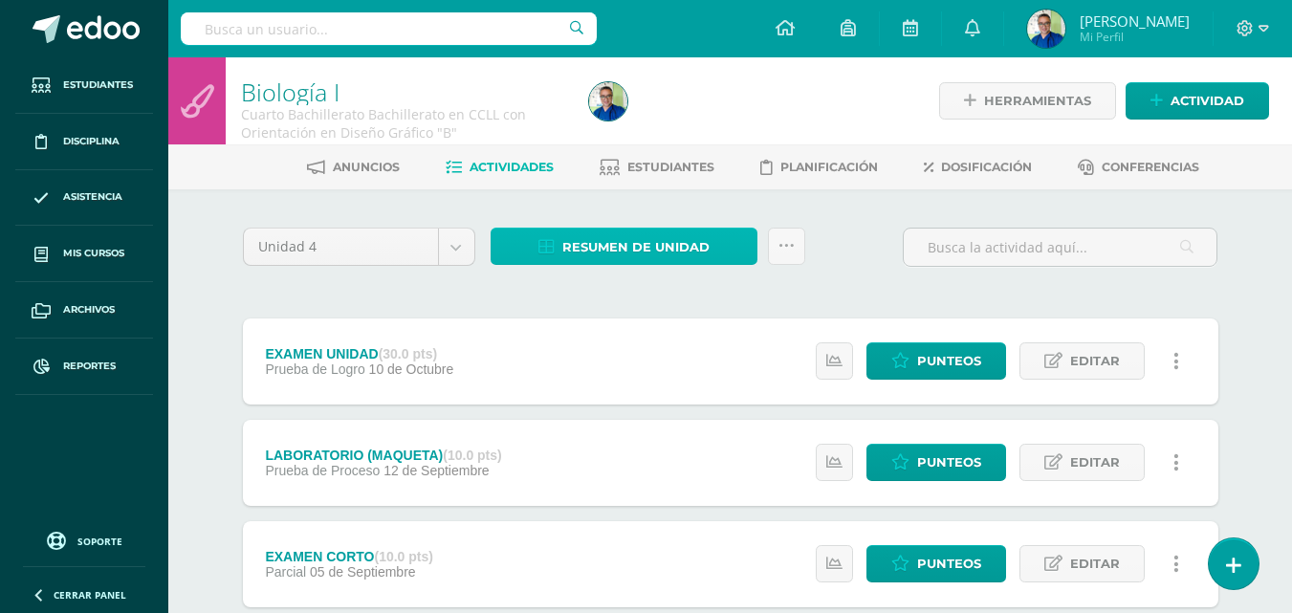
click at [629, 252] on span "Resumen de unidad" at bounding box center [635, 246] width 147 height 35
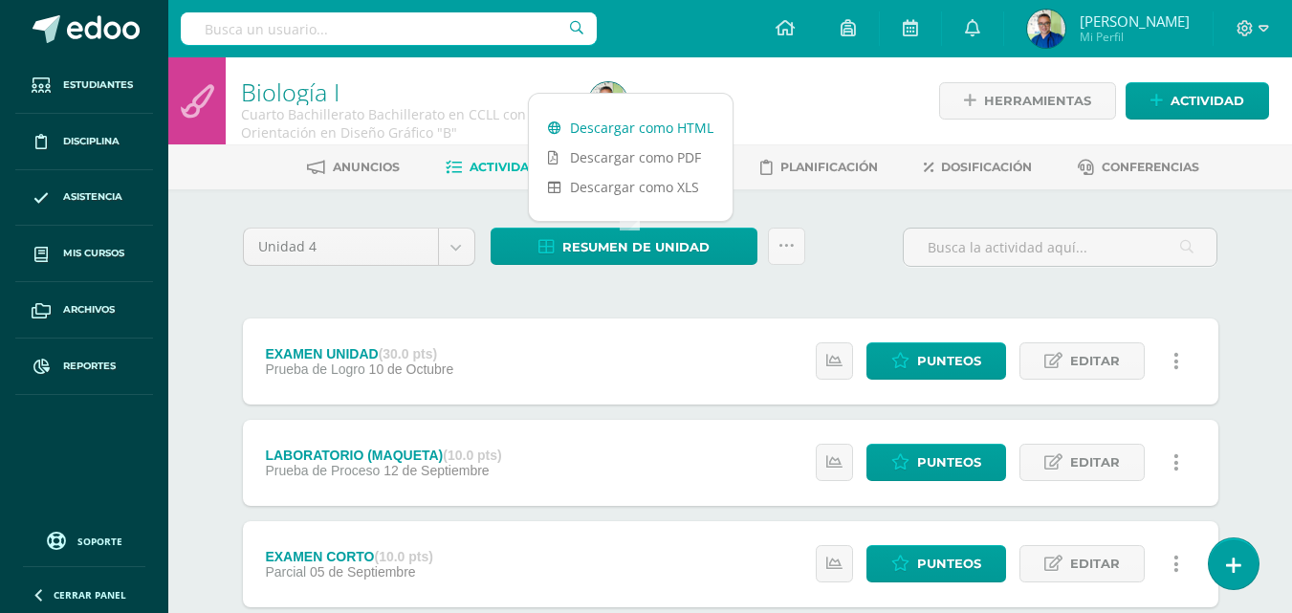
click at [667, 123] on link "Descargar como HTML" at bounding box center [631, 128] width 204 height 30
